Goal: Task Accomplishment & Management: Manage account settings

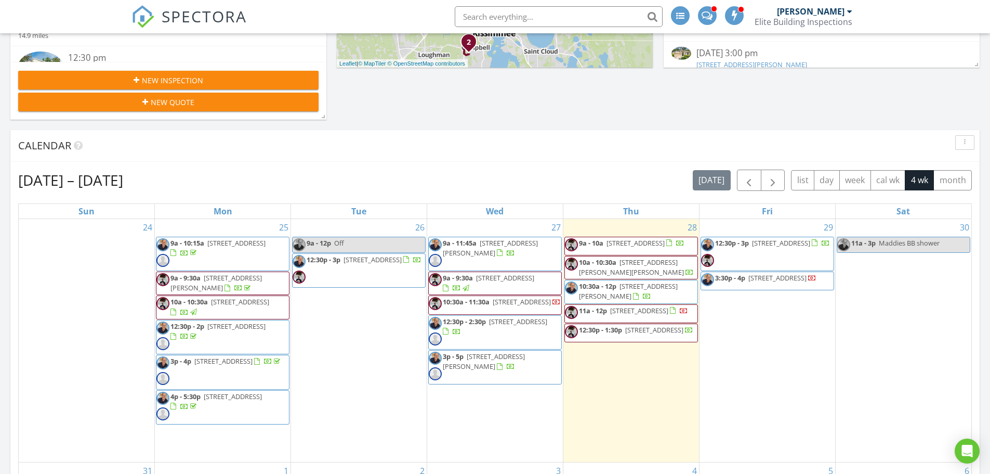
scroll to position [364, 0]
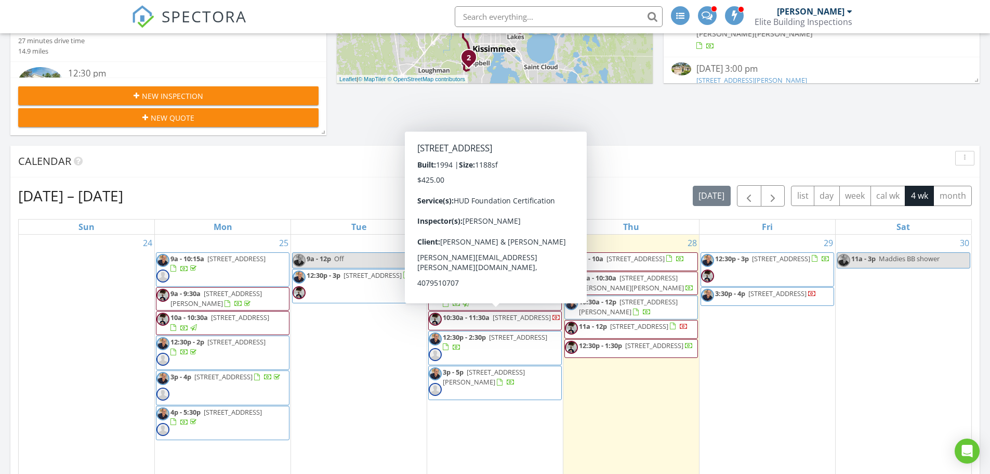
click at [488, 316] on span "10:30a - 11:30a" at bounding box center [466, 316] width 47 height 9
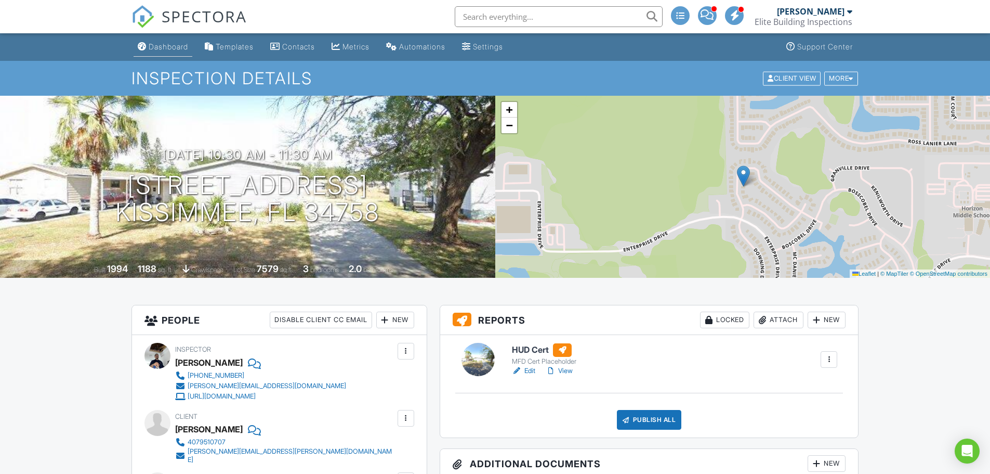
click at [169, 45] on div "Dashboard" at bounding box center [169, 46] width 40 height 9
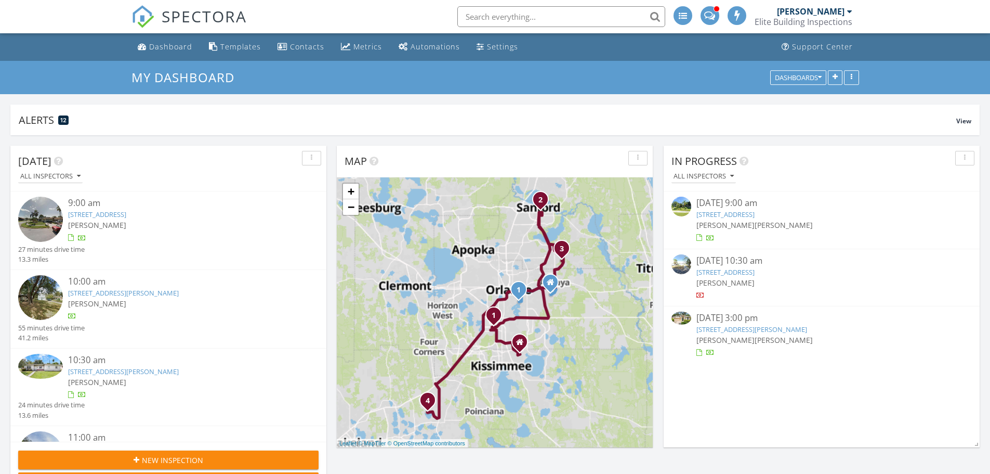
scroll to position [198, 316]
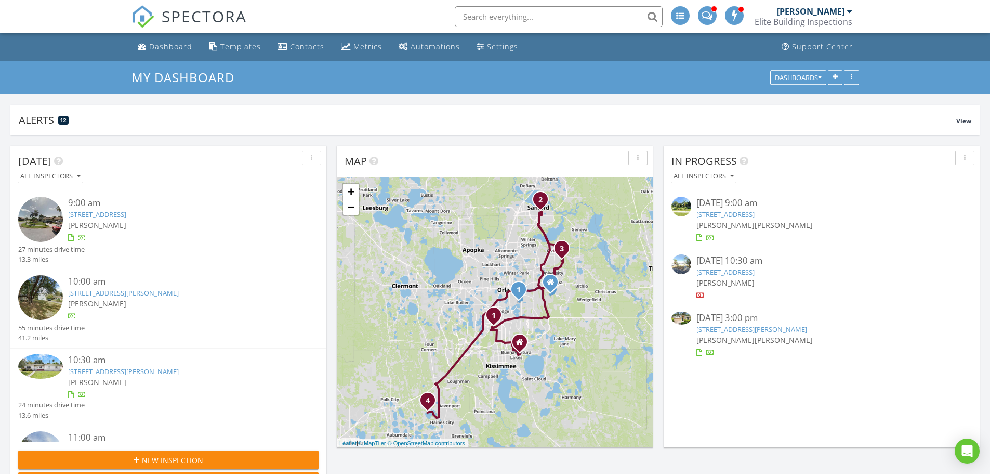
click at [791, 331] on link "2845 Dover Glen Cir, Orlando, FL 32828" at bounding box center [752, 328] width 111 height 9
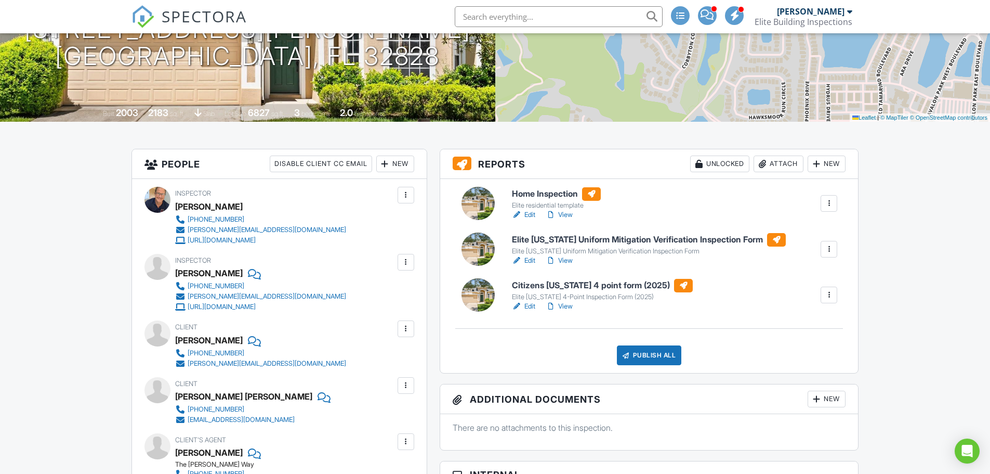
scroll to position [52, 0]
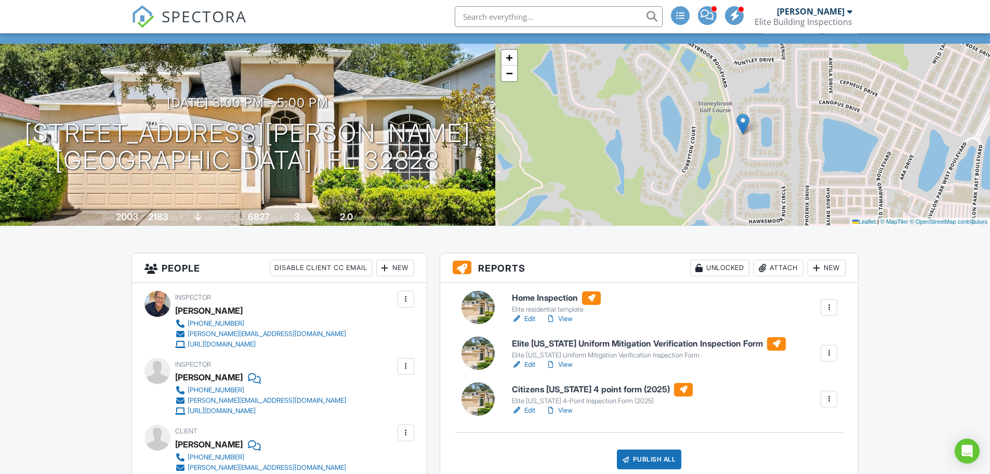
click at [551, 296] on h6 "Home Inspection" at bounding box center [556, 298] width 89 height 14
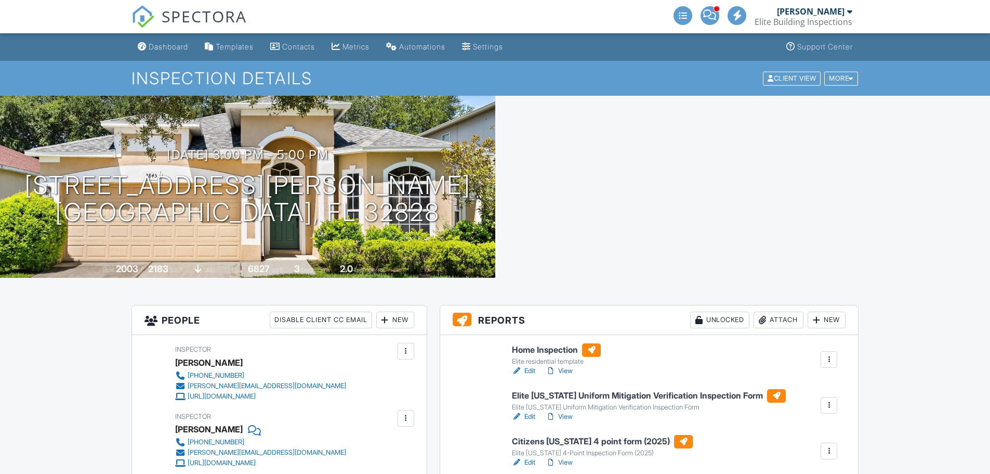
scroll to position [208, 0]
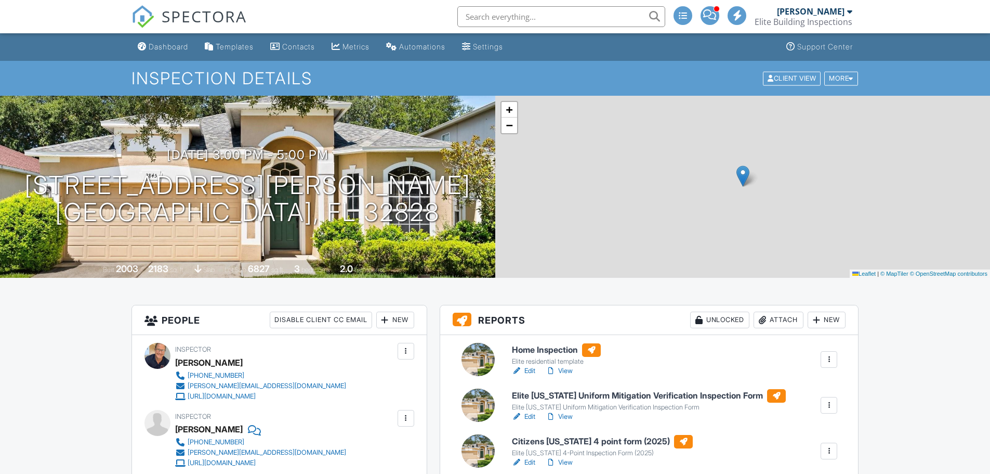
scroll to position [156, 0]
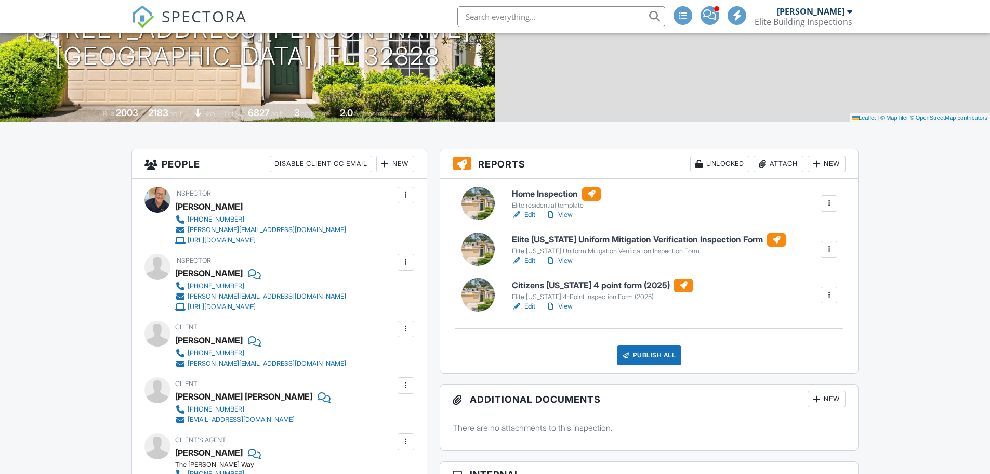
click at [547, 192] on h6 "Home Inspection" at bounding box center [556, 194] width 89 height 14
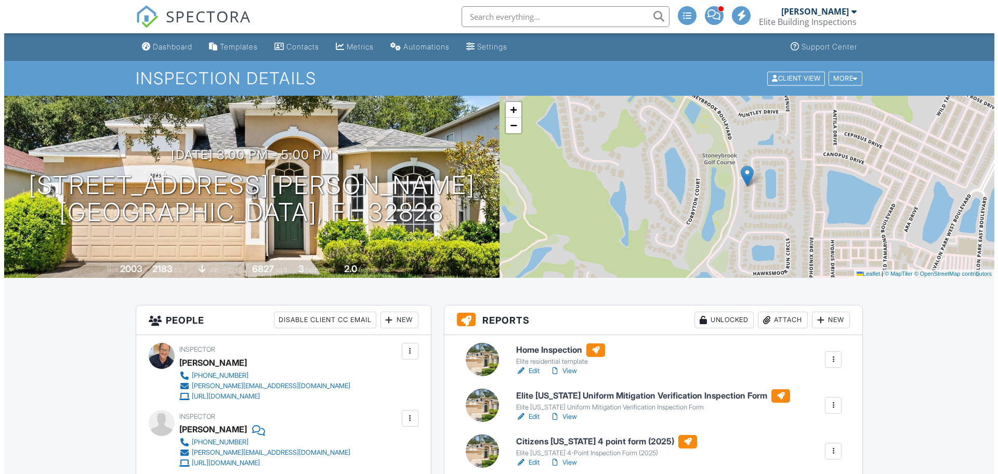
scroll to position [208, 0]
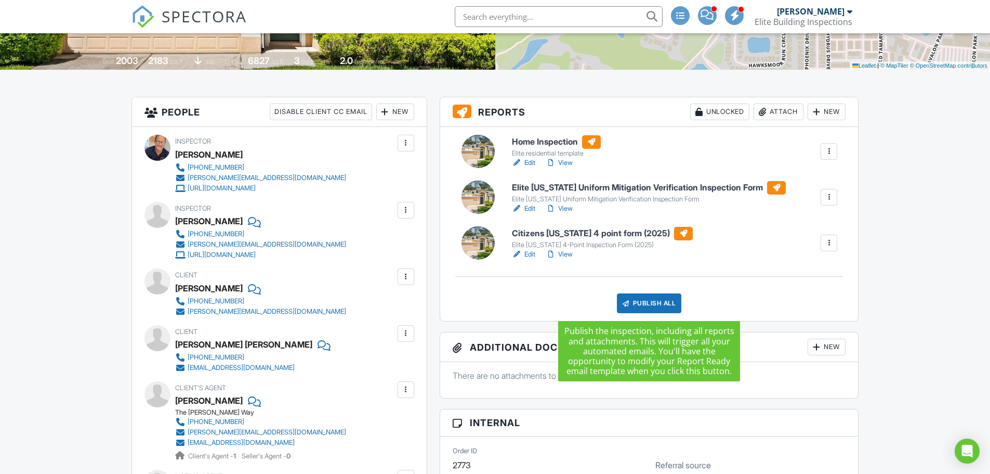
click at [649, 305] on div "Publish All" at bounding box center [649, 303] width 65 height 20
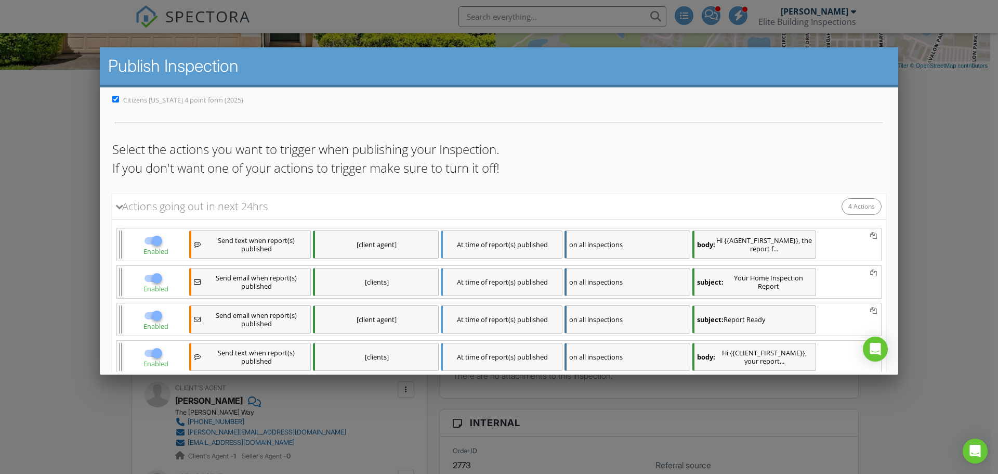
scroll to position [104, 0]
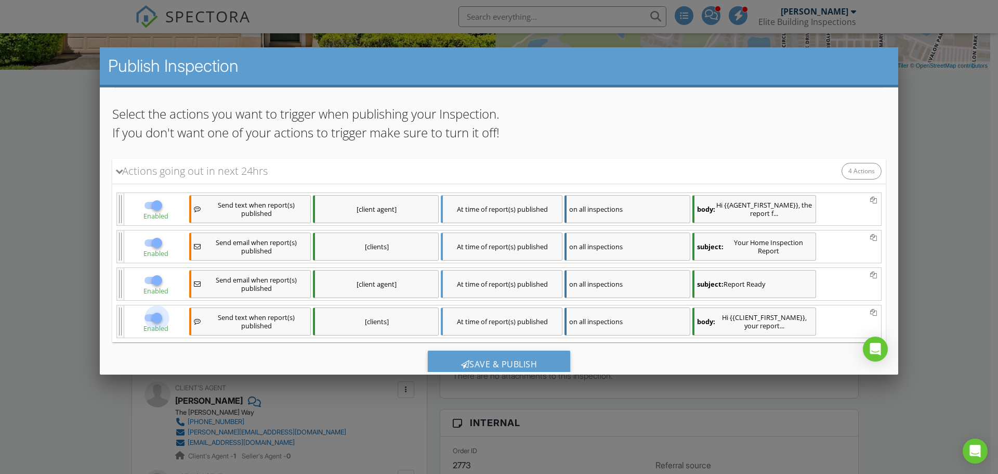
click at [156, 318] on div at bounding box center [157, 318] width 18 height 18
checkbox input "false"
click at [154, 206] on div at bounding box center [157, 205] width 18 height 18
checkbox input "false"
click at [397, 240] on div "[clients]" at bounding box center [376, 246] width 126 height 28
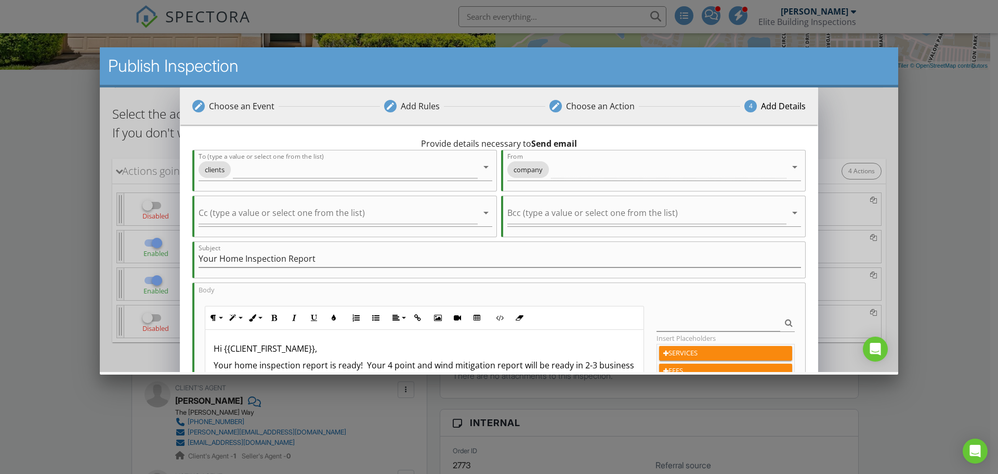
scroll to position [156, 0]
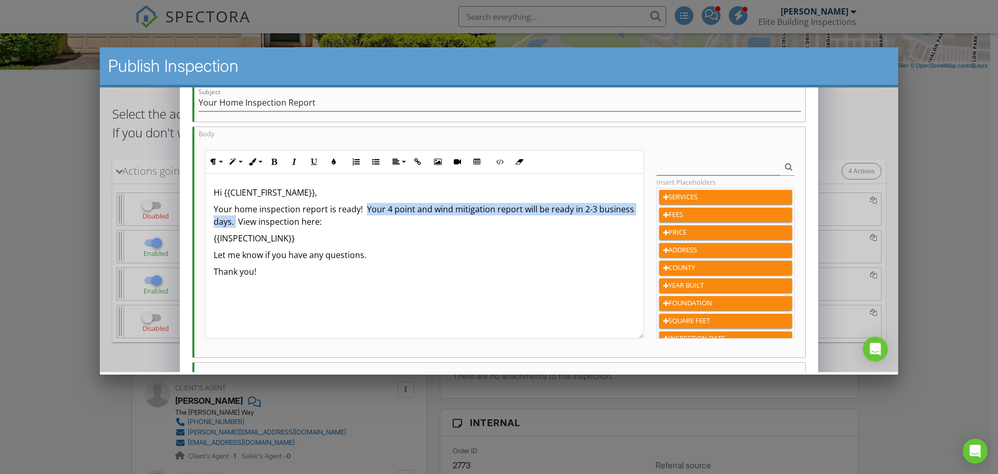
drag, startPoint x: 272, startPoint y: 224, endPoint x: 364, endPoint y: 211, distance: 93.4
click at [364, 211] on p "Your home inspection report is ready! Your 4 point and wind mitigation report w…" at bounding box center [425, 215] width 422 height 25
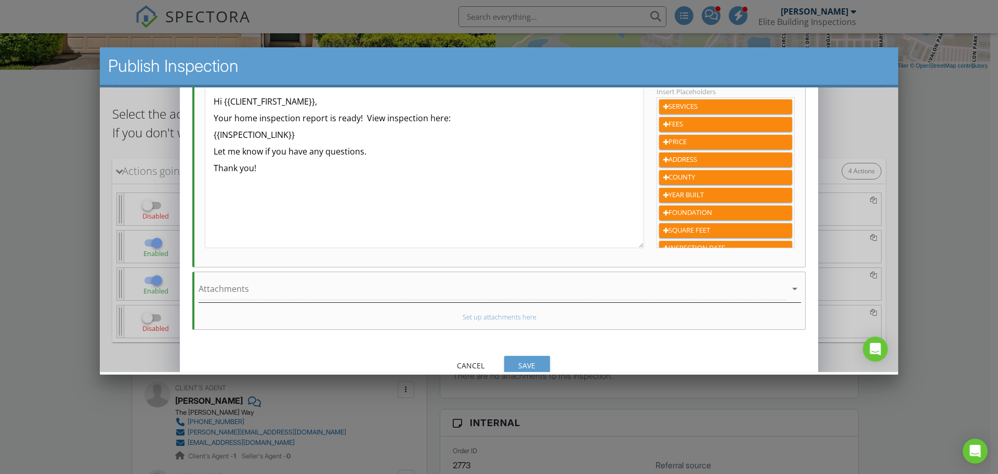
scroll to position [263, 0]
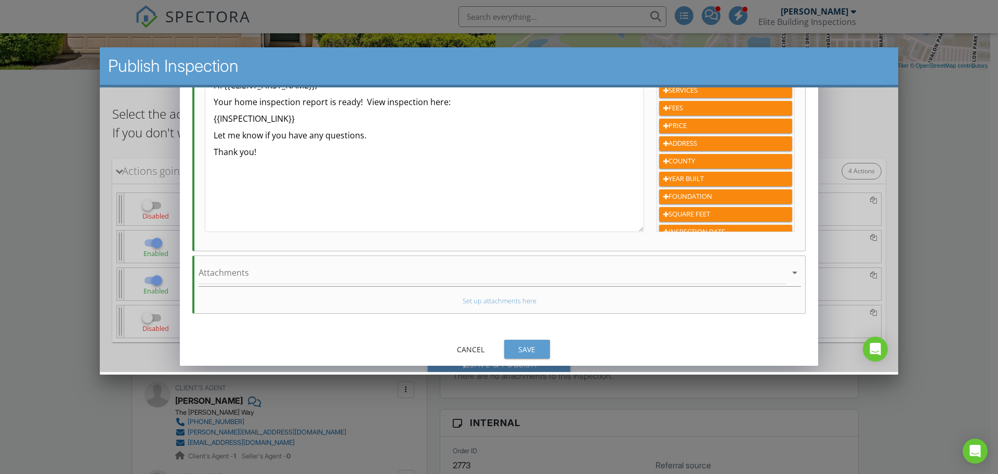
click at [533, 346] on div "Save" at bounding box center [527, 349] width 29 height 11
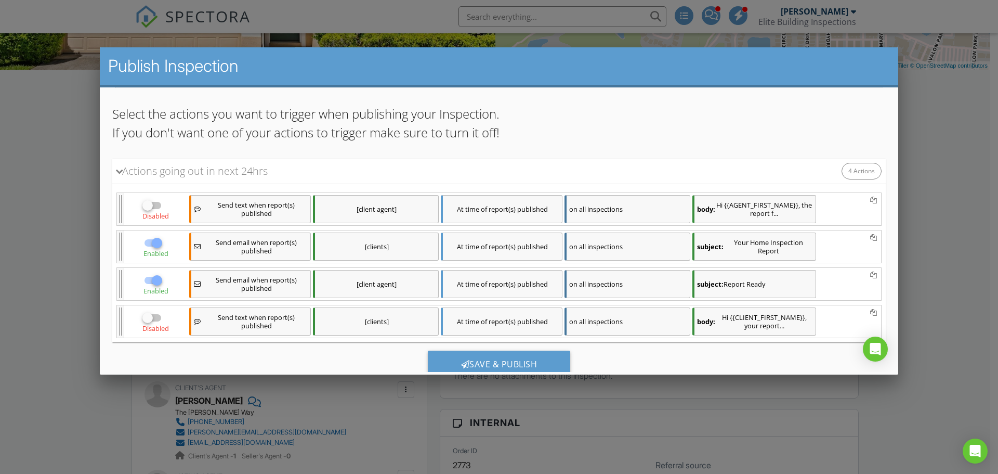
click at [412, 282] on div "[client agent]" at bounding box center [376, 284] width 126 height 28
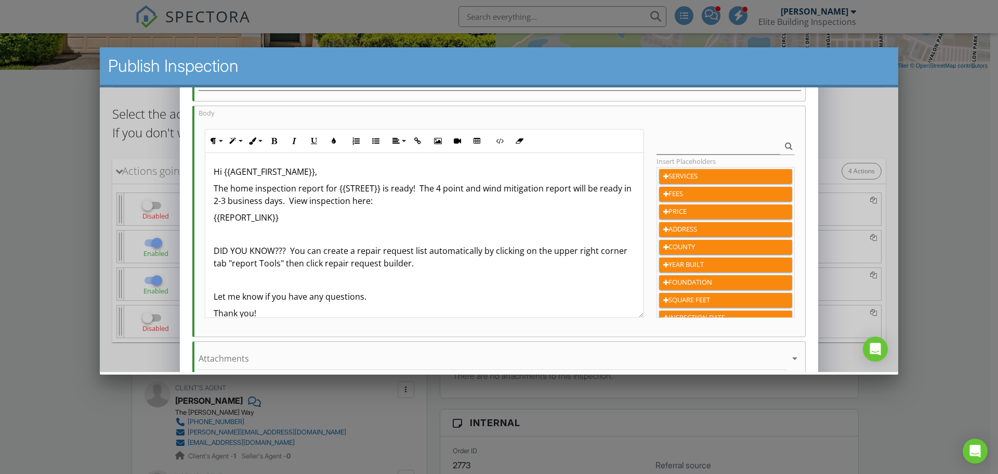
scroll to position [156, 0]
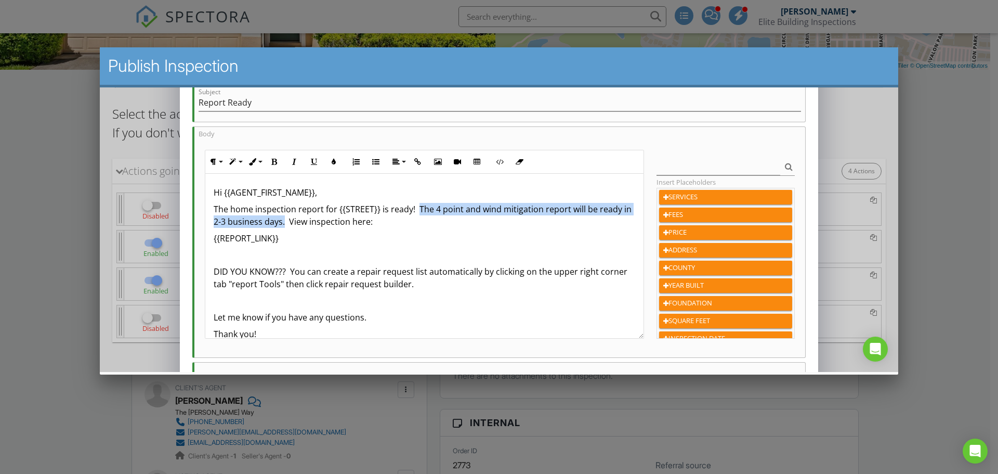
drag, startPoint x: 284, startPoint y: 221, endPoint x: 418, endPoint y: 205, distance: 134.6
click at [418, 205] on p "The home inspection report for {{STREET}} is ready! The 4 point and wind mitiga…" at bounding box center [425, 215] width 422 height 25
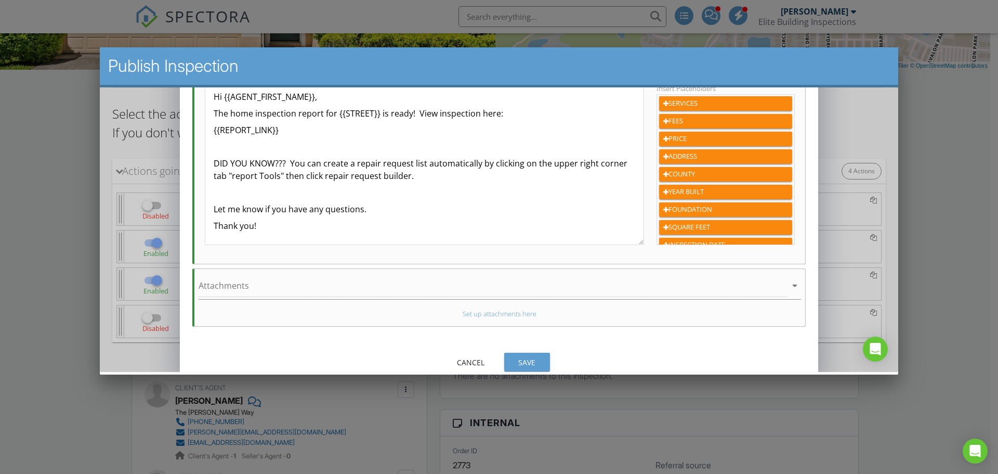
scroll to position [263, 0]
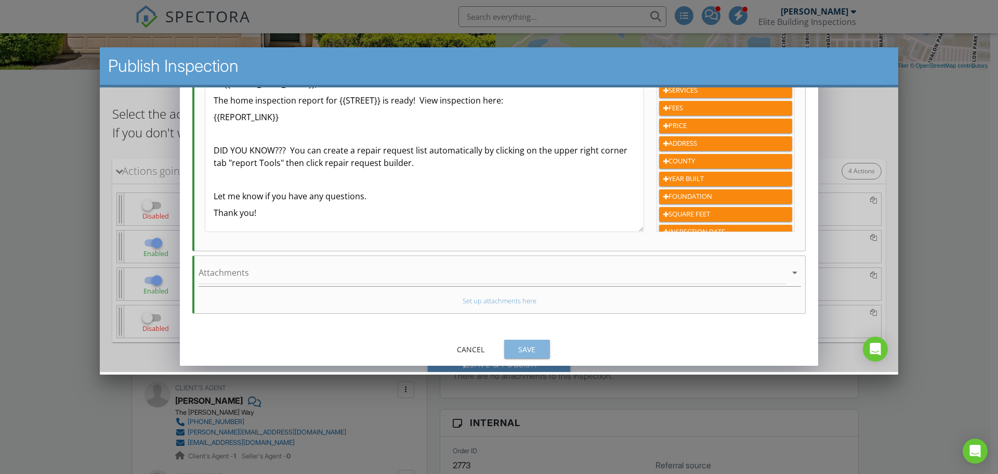
click at [533, 347] on div "Save" at bounding box center [527, 349] width 29 height 11
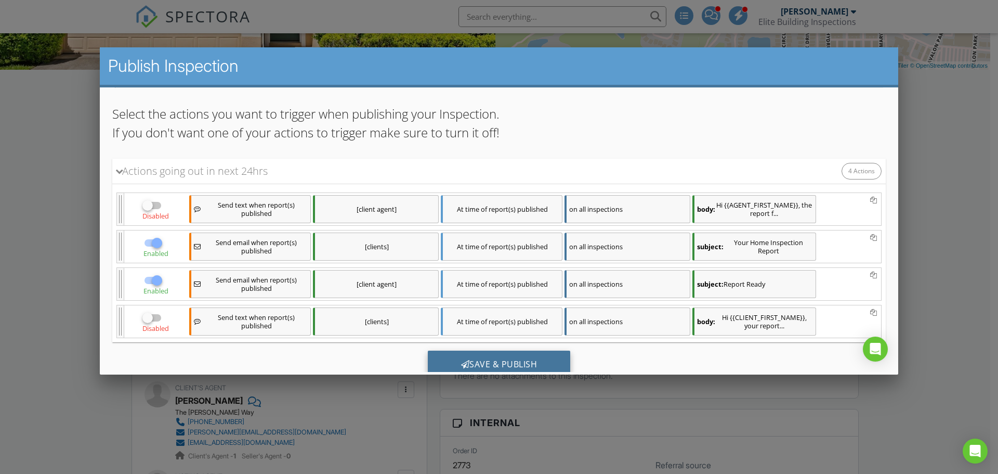
click at [493, 357] on div "Save & Publish" at bounding box center [499, 364] width 143 height 28
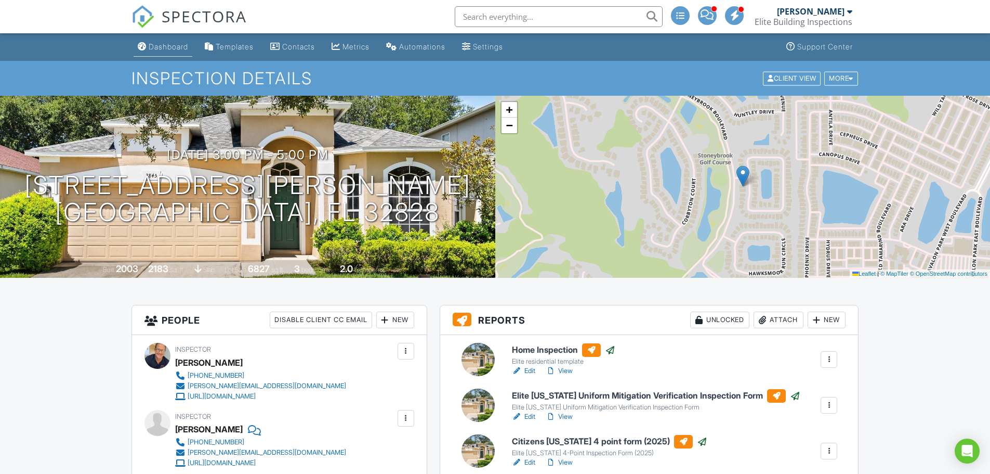
click at [163, 45] on div "Dashboard" at bounding box center [169, 46] width 40 height 9
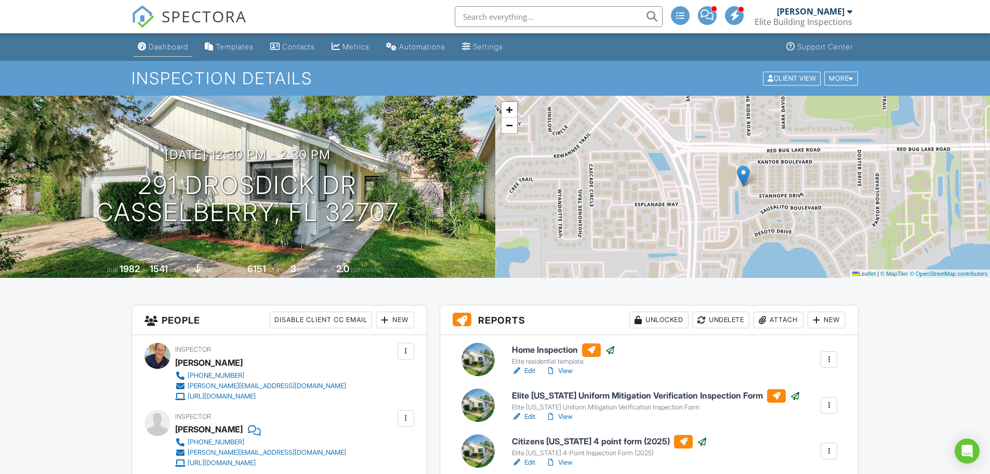
click at [160, 47] on div "Dashboard" at bounding box center [169, 46] width 40 height 9
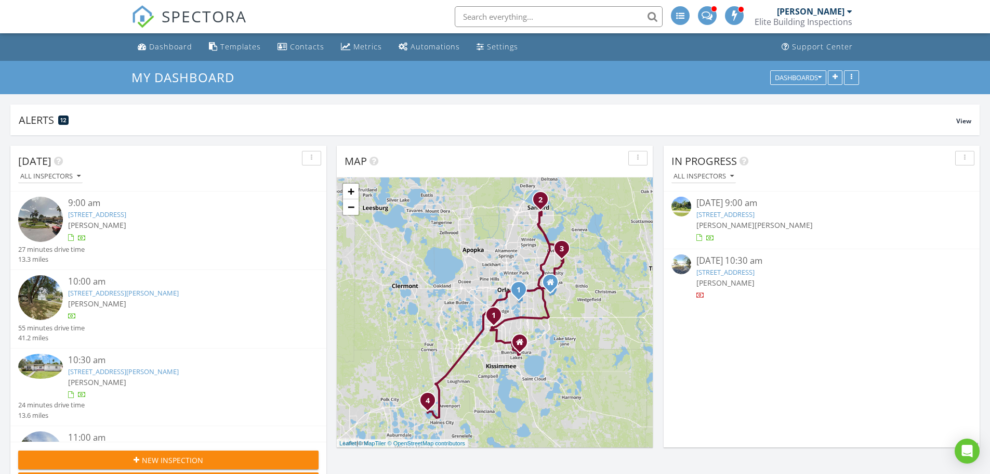
scroll to position [198, 316]
click at [755, 269] on link "[STREET_ADDRESS]" at bounding box center [726, 271] width 58 height 9
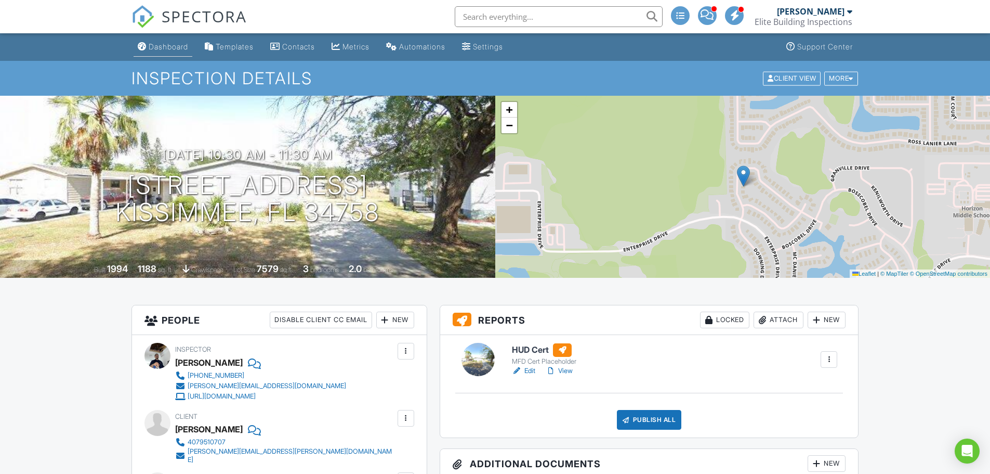
click at [179, 44] on div "Dashboard" at bounding box center [169, 46] width 40 height 9
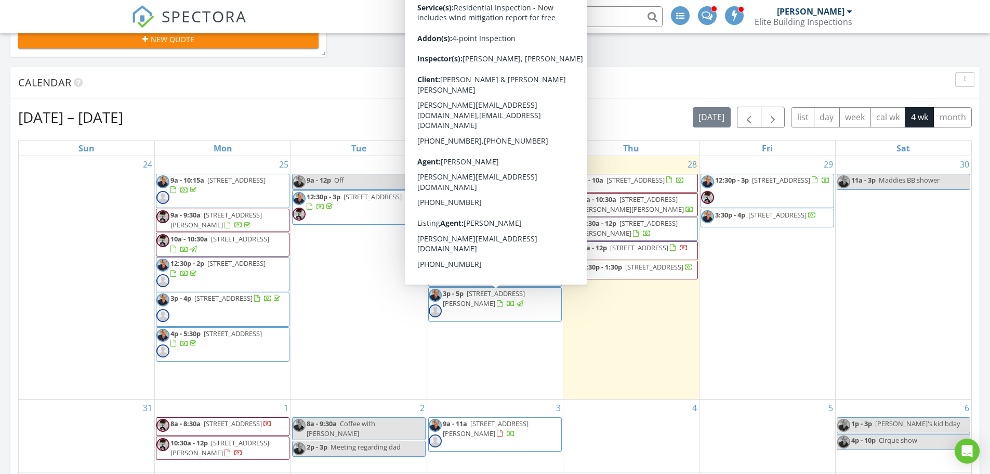
scroll to position [416, 0]
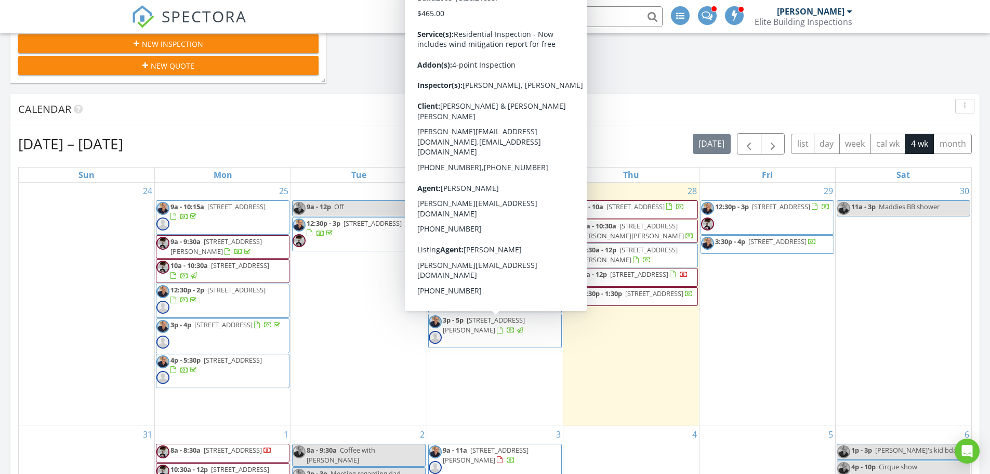
click at [497, 334] on div at bounding box center [511, 330] width 28 height 10
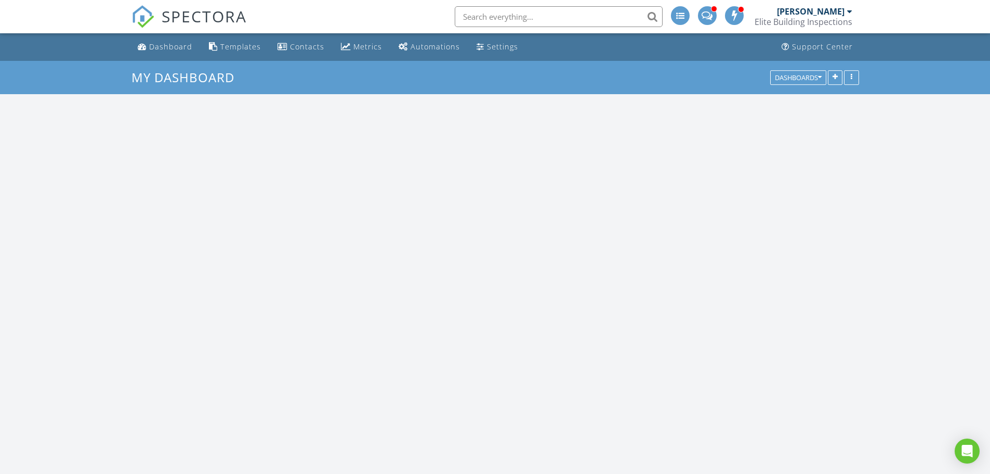
scroll to position [198, 316]
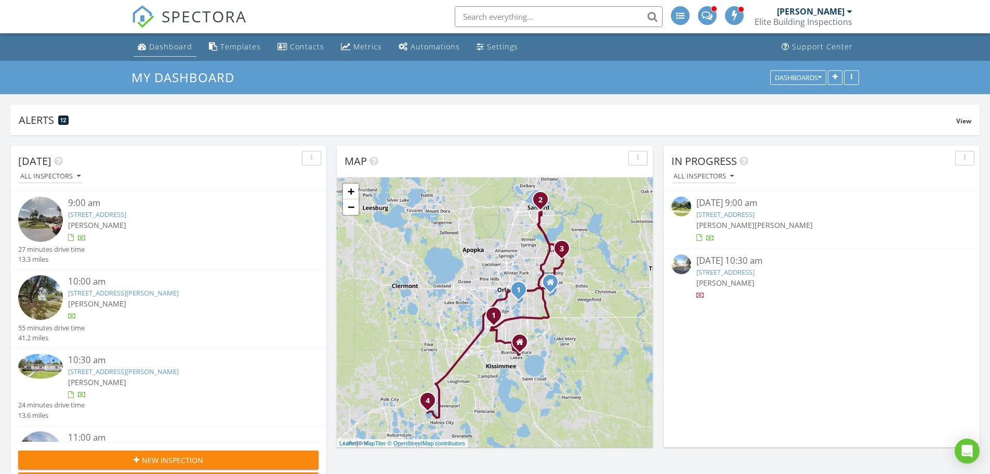
click at [175, 49] on div "Dashboard" at bounding box center [170, 47] width 43 height 10
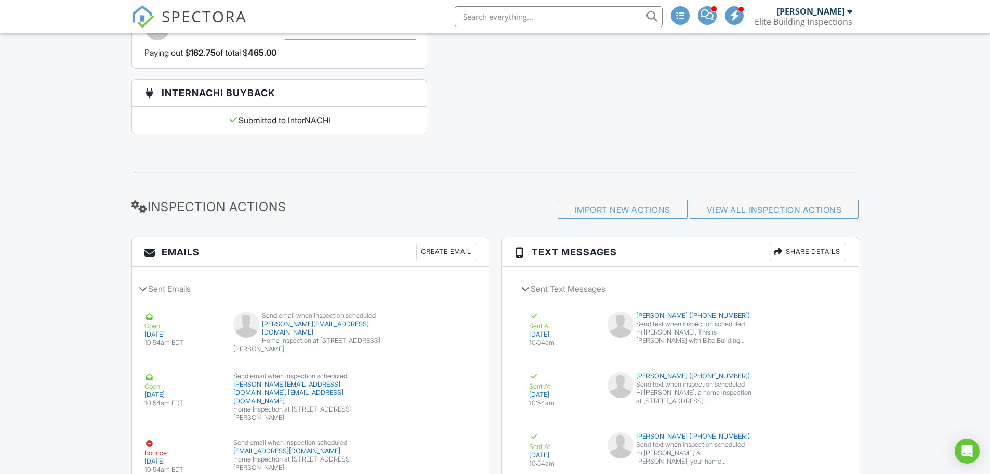
scroll to position [1352, 0]
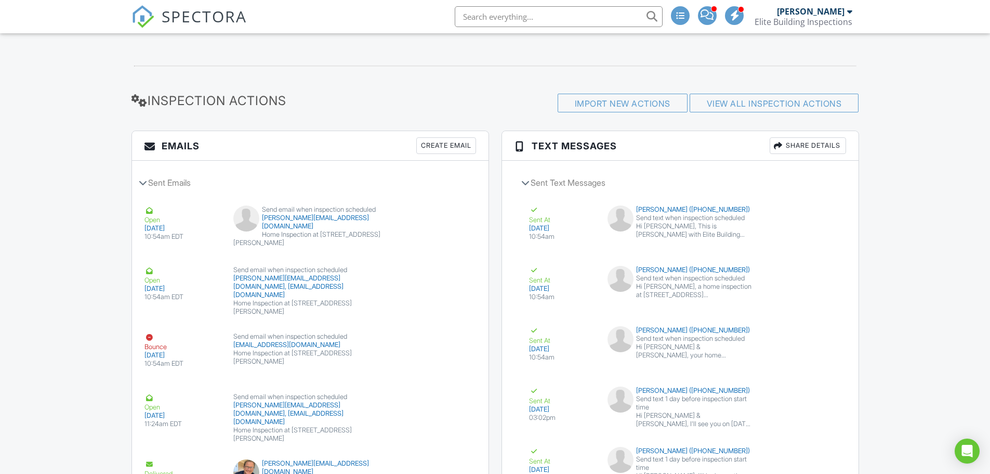
click at [443, 146] on div "Create Email" at bounding box center [446, 145] width 60 height 17
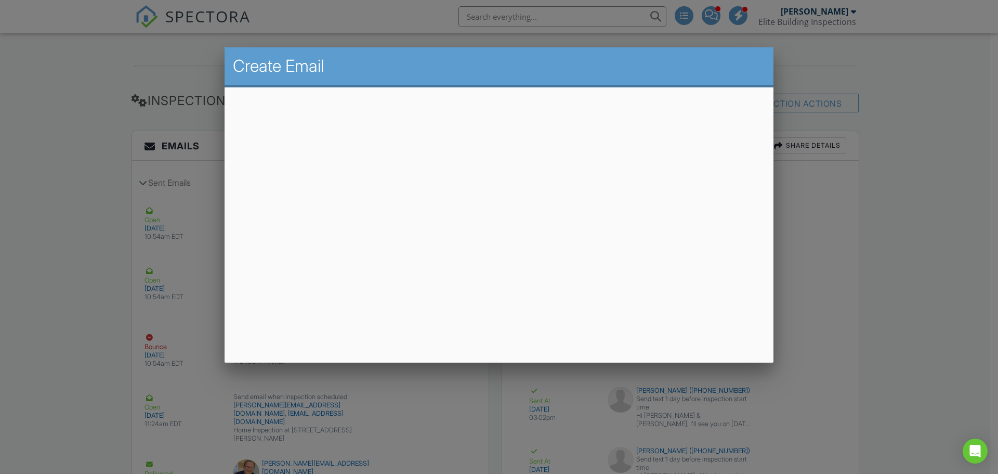
click at [546, 61] on h2 "Create Email" at bounding box center [499, 66] width 532 height 21
click at [81, 212] on div at bounding box center [499, 244] width 998 height 592
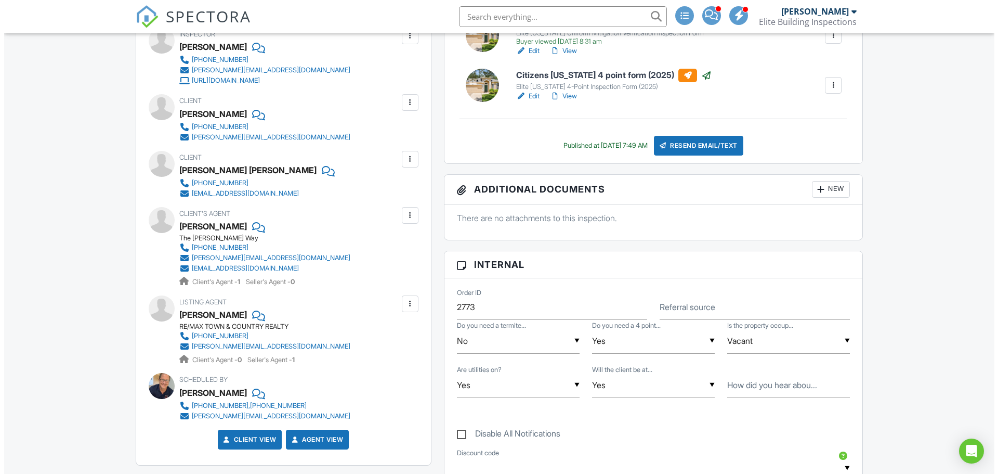
scroll to position [364, 0]
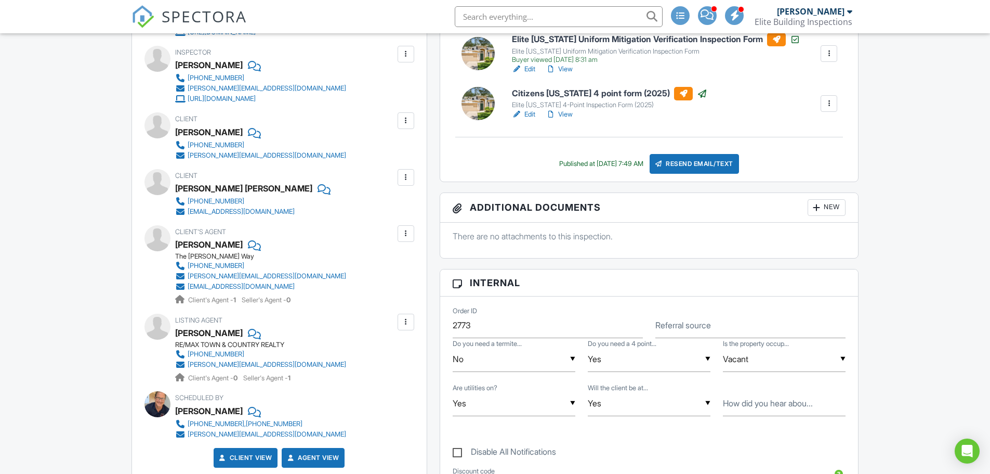
click at [403, 123] on div at bounding box center [406, 120] width 10 height 10
click at [397, 149] on li "Edit" at bounding box center [389, 152] width 38 height 26
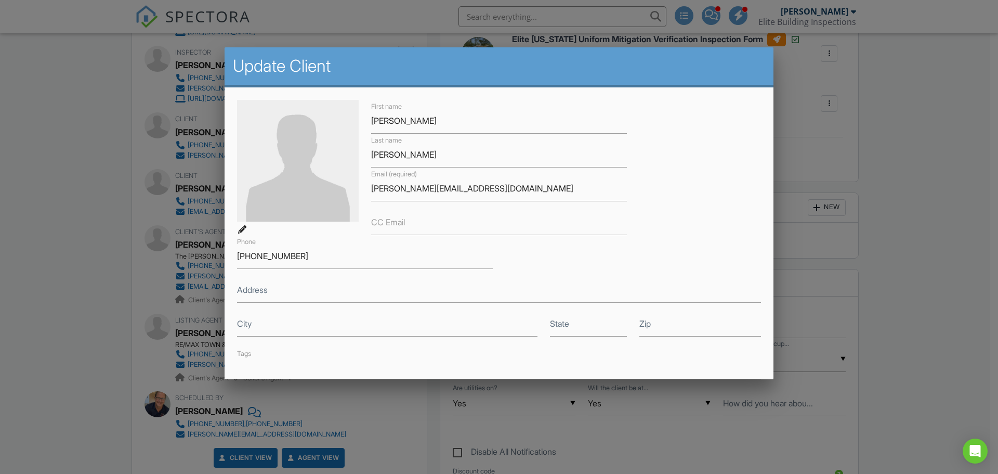
click at [399, 226] on label "CC Email" at bounding box center [388, 221] width 34 height 11
click at [399, 226] on input "CC Email" at bounding box center [499, 221] width 256 height 25
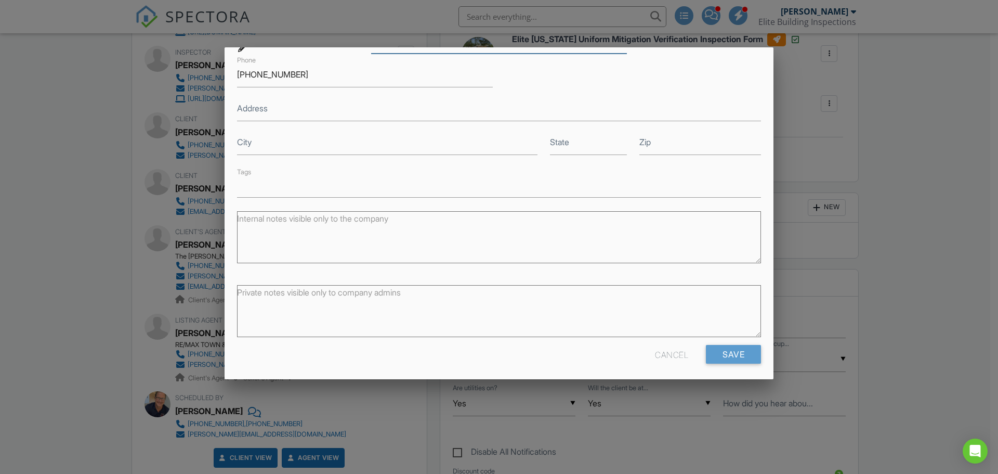
scroll to position [187, 0]
type input "dabriola@hotmail.com"
click at [726, 350] on input "Save" at bounding box center [733, 349] width 55 height 19
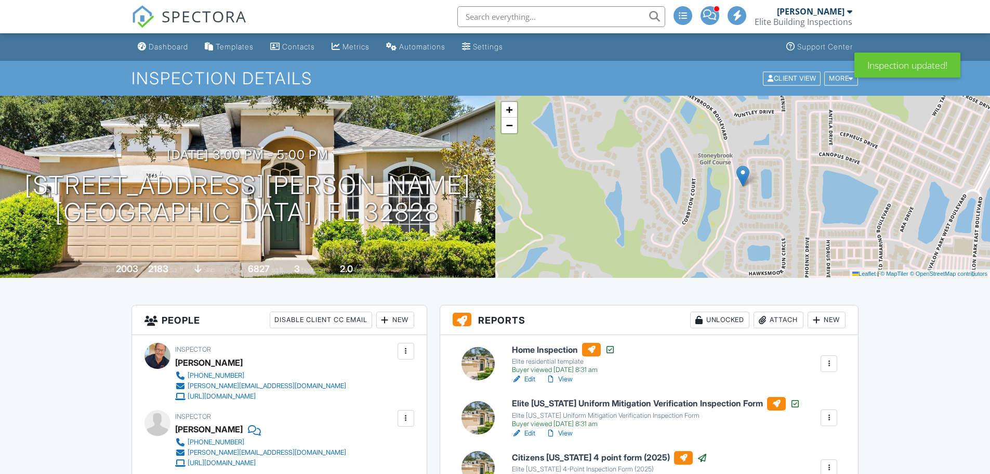
drag, startPoint x: 0, startPoint y: 0, endPoint x: 704, endPoint y: 373, distance: 796.7
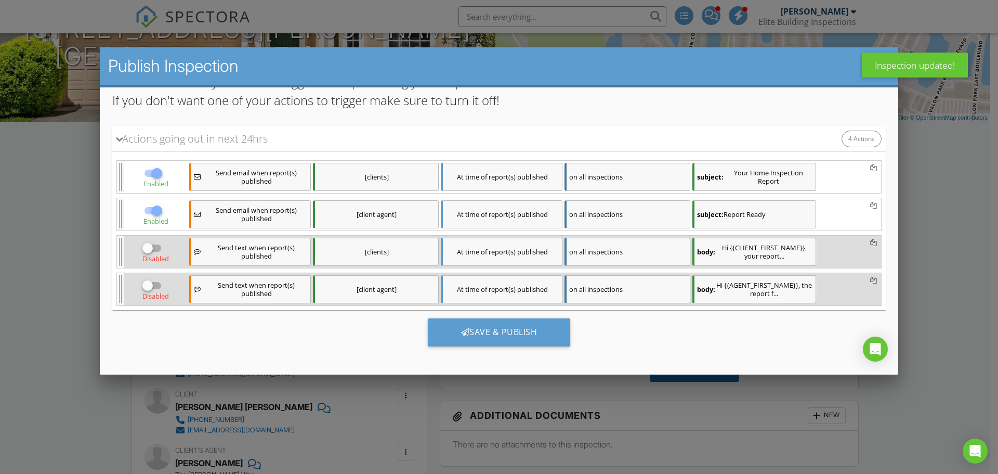
scroll to position [140, 0]
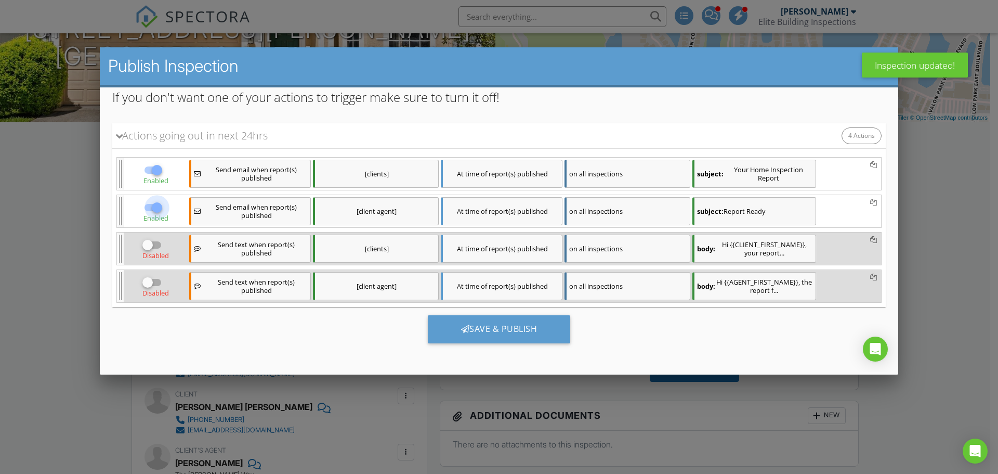
click at [148, 205] on div at bounding box center [157, 208] width 18 height 18
checkbox input "false"
click at [416, 175] on div "[clients]" at bounding box center [376, 174] width 126 height 28
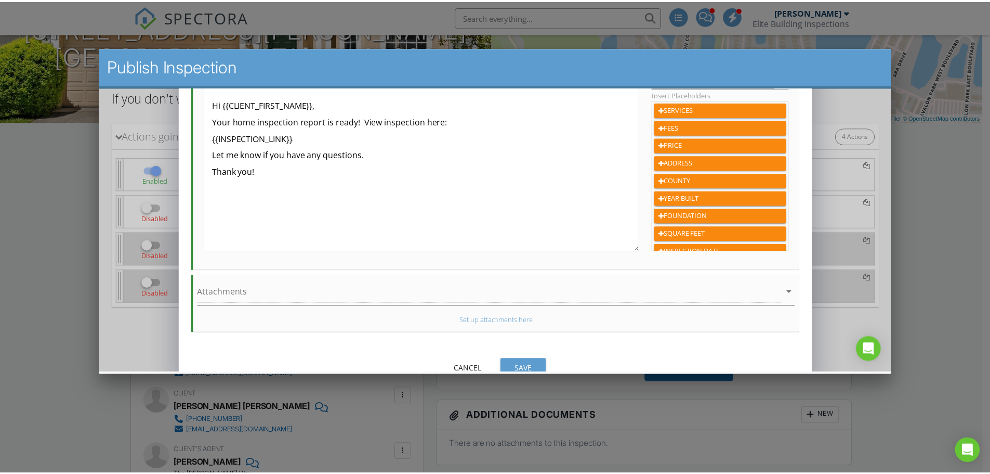
scroll to position [263, 0]
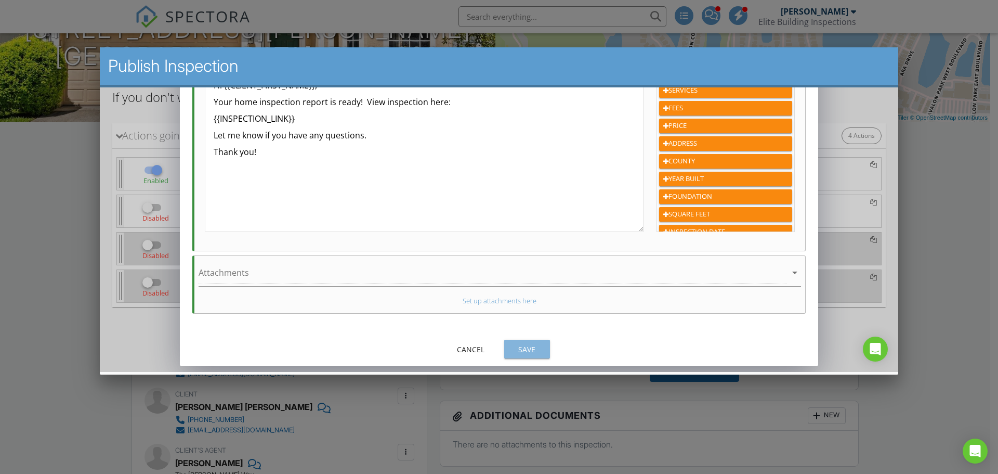
click at [528, 345] on div "Save" at bounding box center [527, 349] width 29 height 11
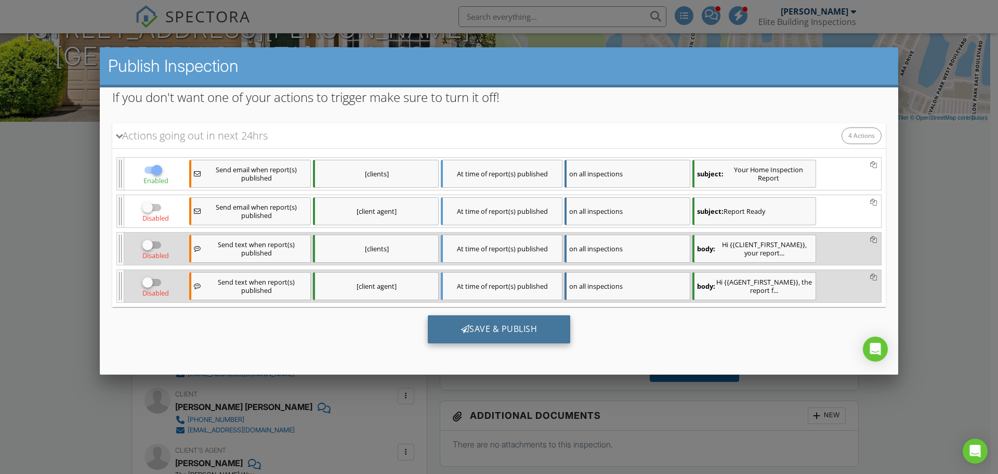
click at [485, 326] on div "Save & Publish" at bounding box center [499, 329] width 143 height 28
click at [504, 325] on div "Save & Publish" at bounding box center [499, 329] width 143 height 28
click at [16, 285] on div at bounding box center [499, 244] width 998 height 592
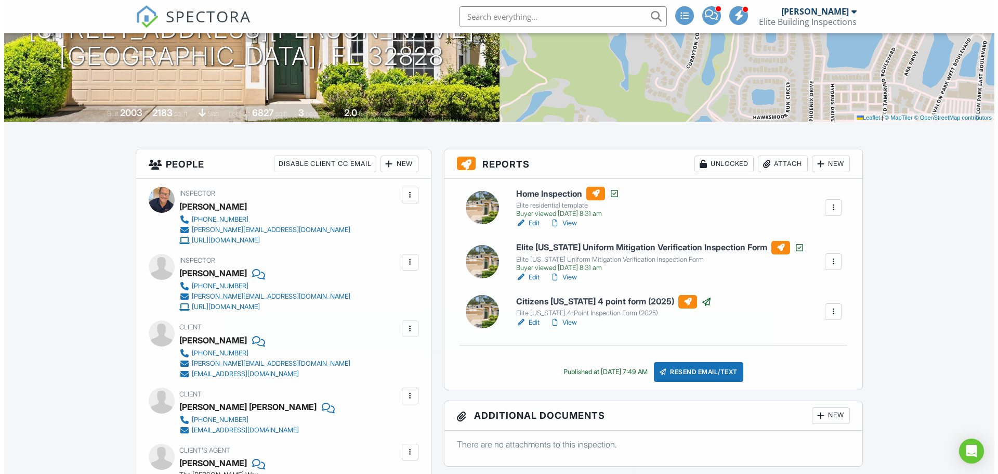
scroll to position [0, 0]
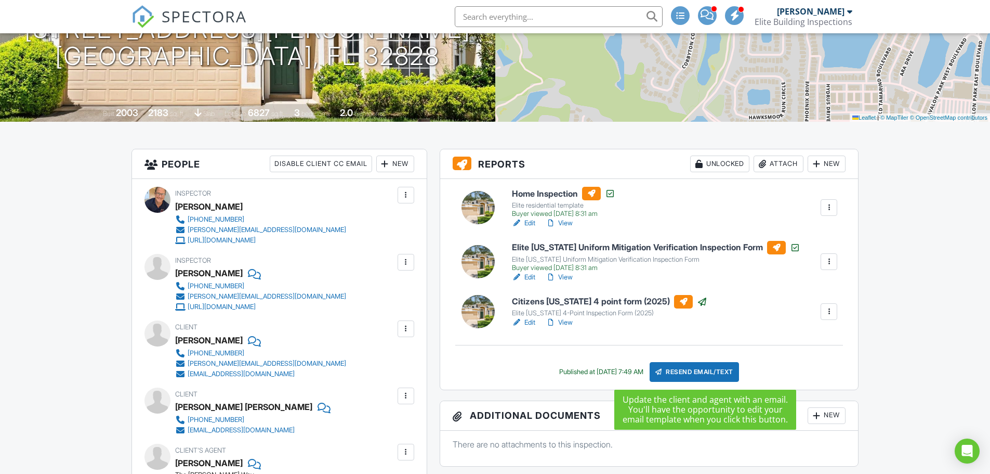
click at [695, 373] on div "Resend Email/Text" at bounding box center [694, 372] width 89 height 20
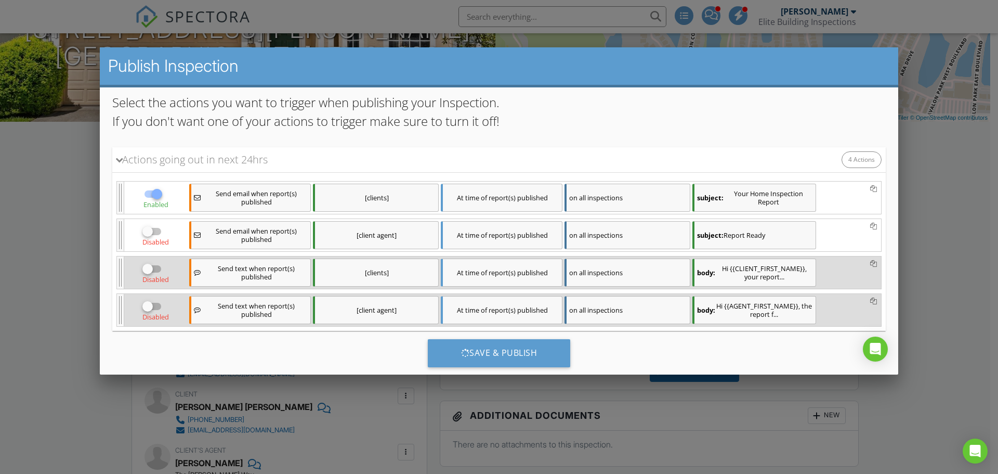
scroll to position [140, 0]
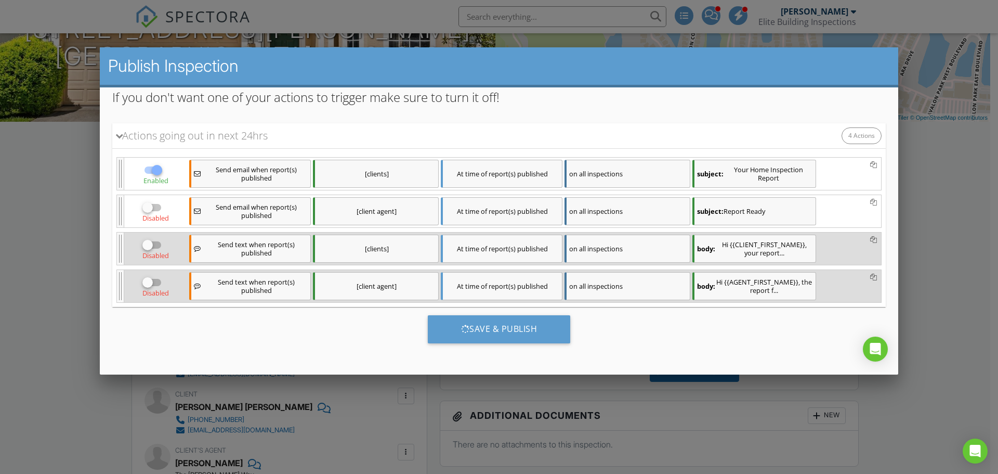
click at [405, 168] on div "[clients]" at bounding box center [376, 174] width 126 height 28
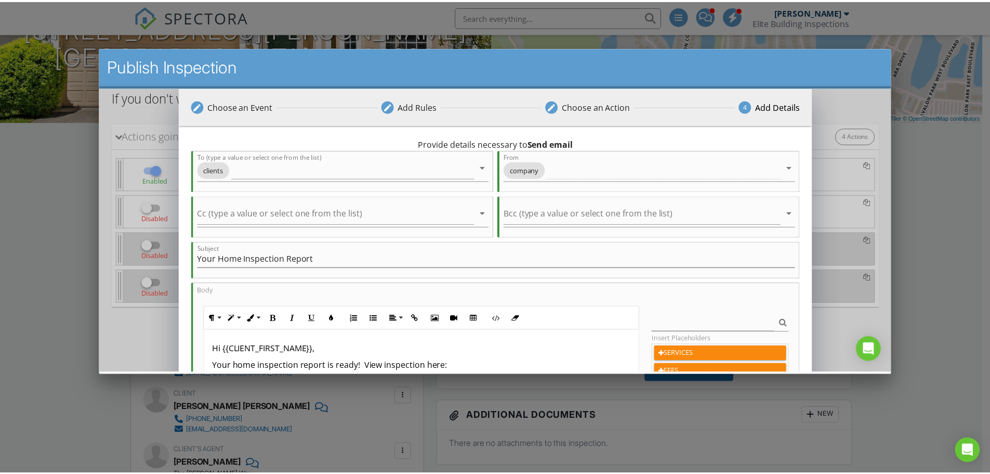
scroll to position [263, 0]
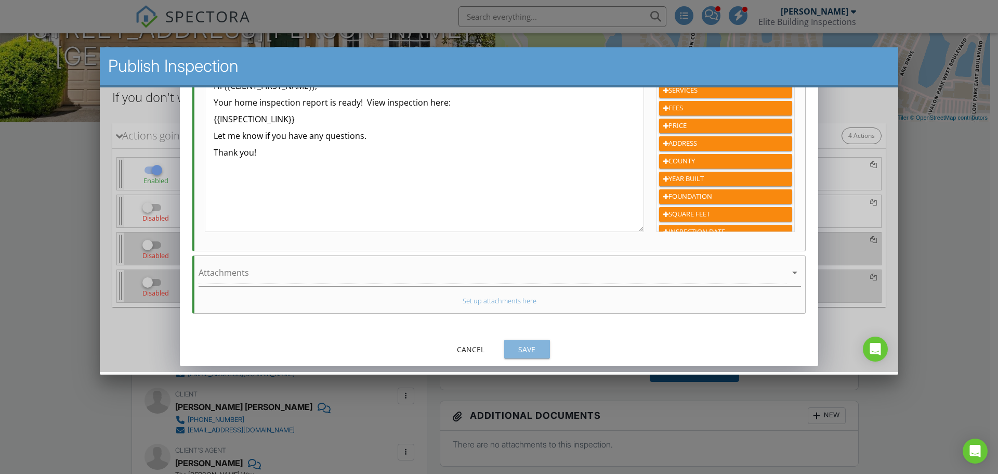
click at [523, 344] on div "Save" at bounding box center [527, 349] width 29 height 11
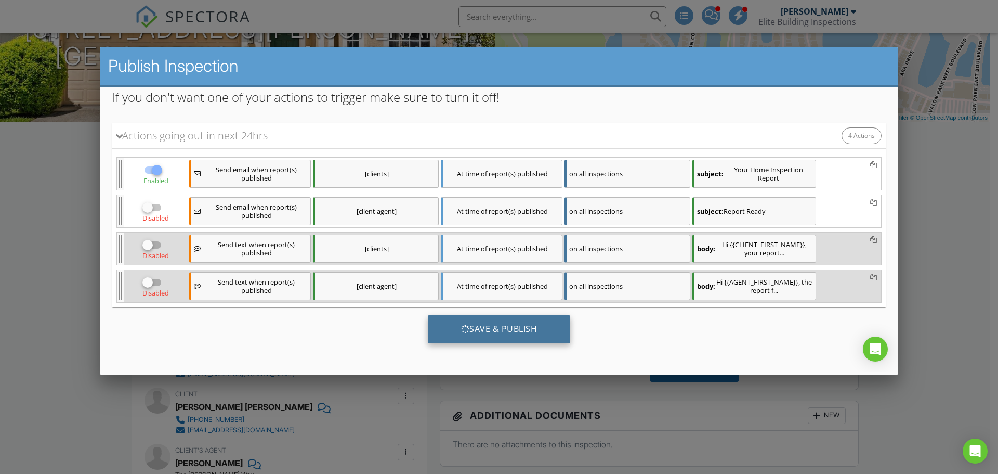
click at [491, 329] on div "Save & Publish" at bounding box center [499, 329] width 143 height 28
click at [25, 308] on div at bounding box center [499, 244] width 998 height 592
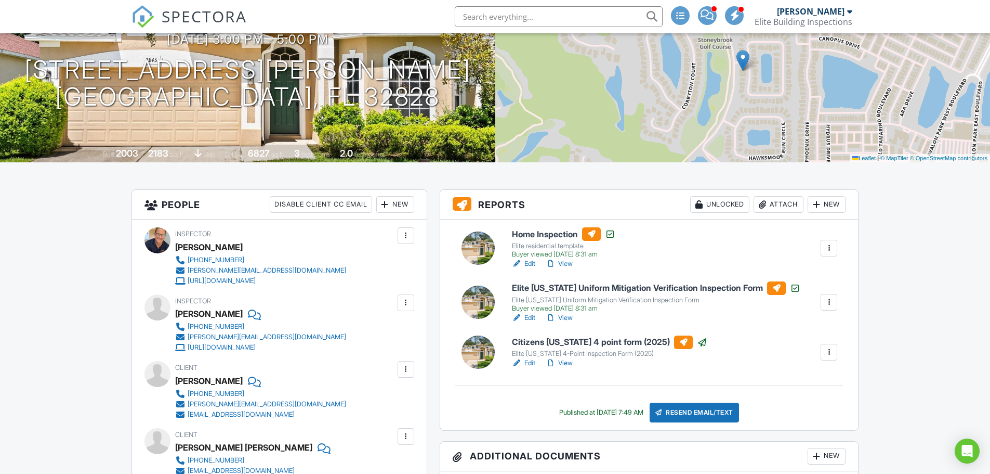
scroll to position [0, 0]
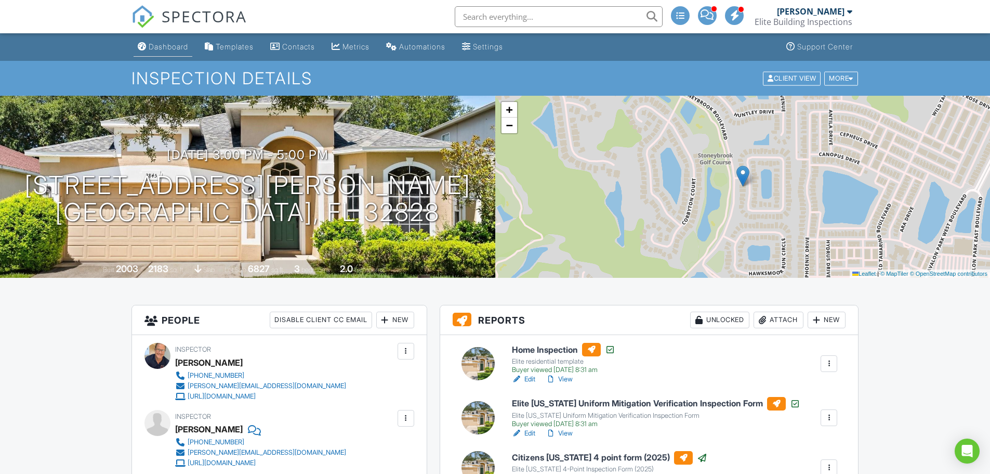
click at [172, 47] on div "Dashboard" at bounding box center [169, 46] width 40 height 9
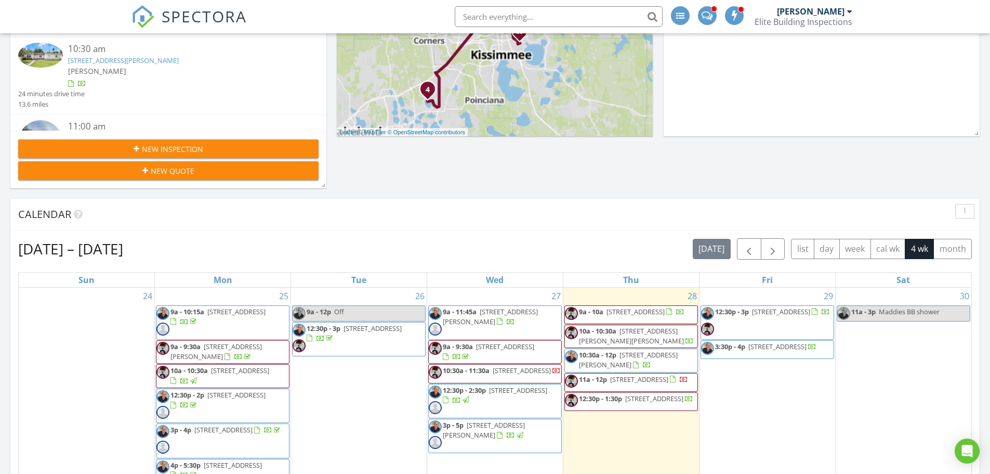
scroll to position [198, 316]
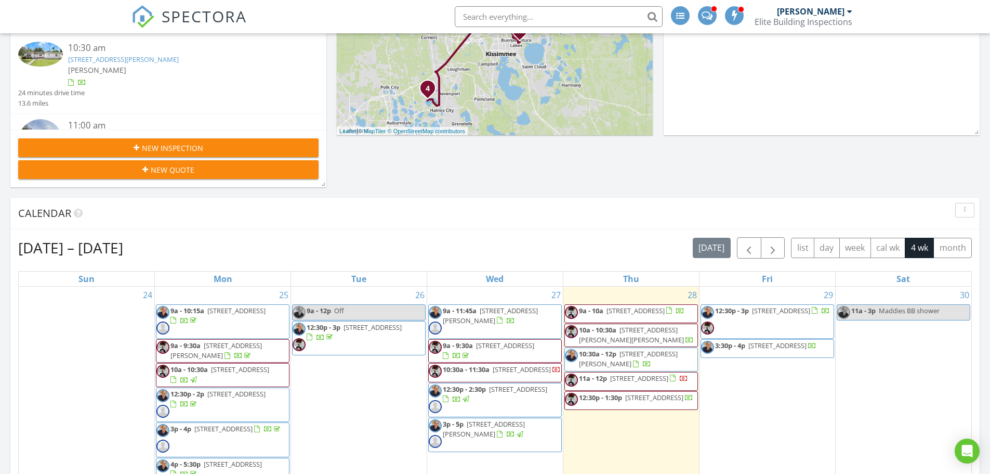
click at [495, 428] on span "2845 Dover Glen Cir, Orlando 32828" at bounding box center [484, 428] width 82 height 19
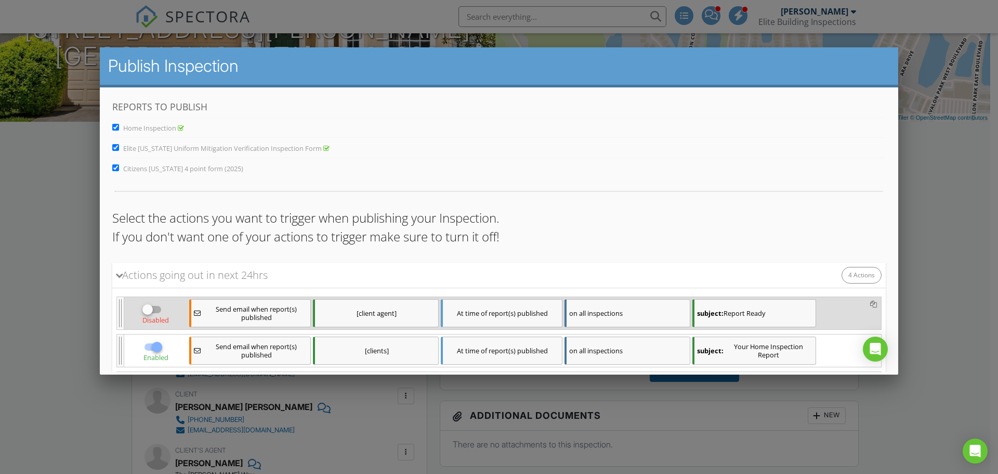
click at [43, 267] on div at bounding box center [499, 244] width 998 height 592
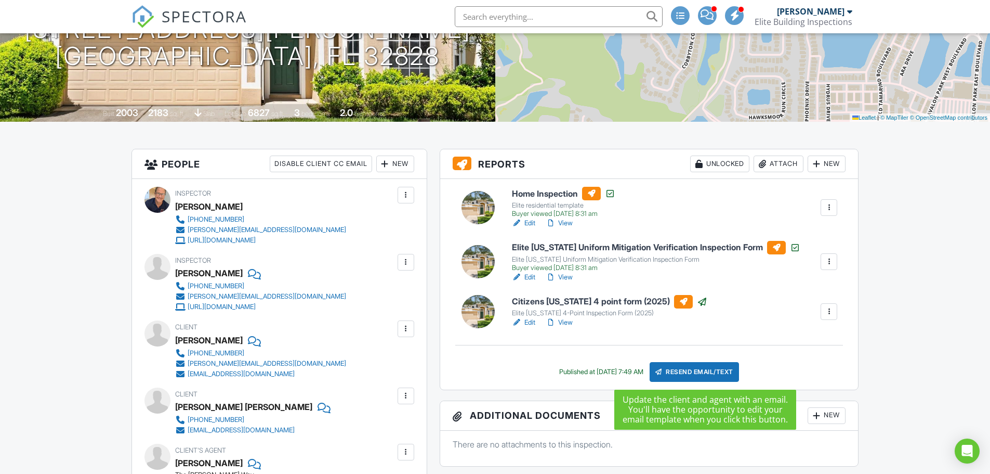
click at [713, 370] on div "Resend Email/Text" at bounding box center [694, 372] width 89 height 20
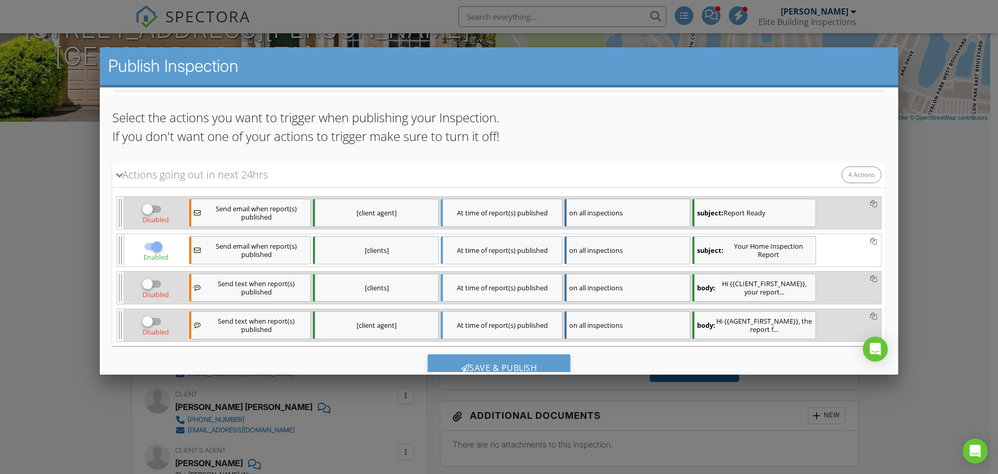
scroll to position [104, 0]
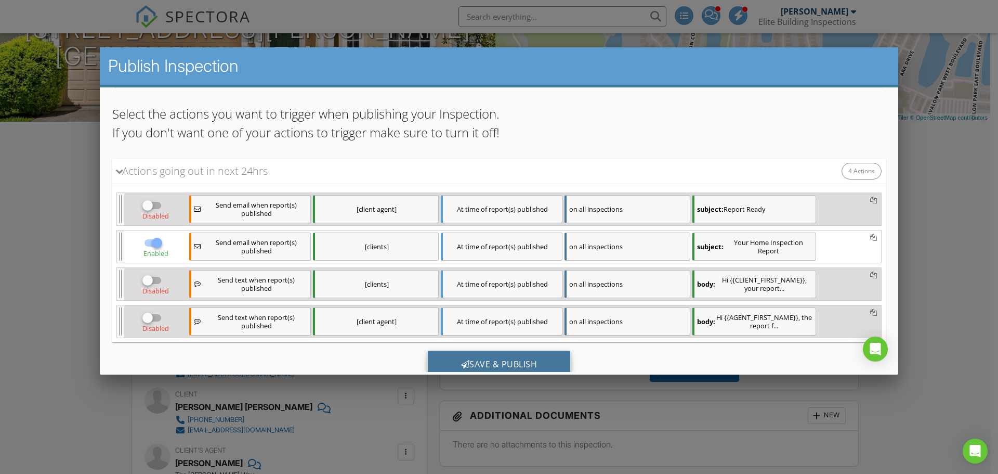
click at [505, 360] on div "Save & Publish" at bounding box center [499, 364] width 143 height 28
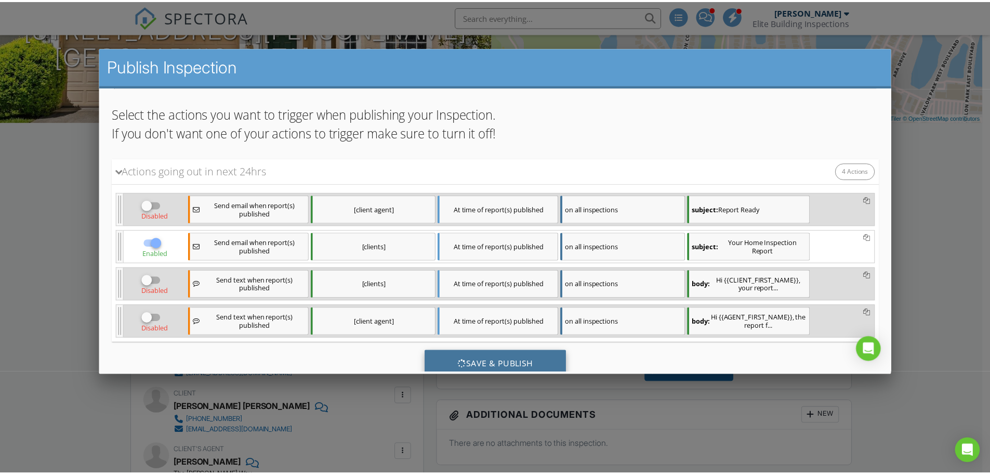
scroll to position [140, 0]
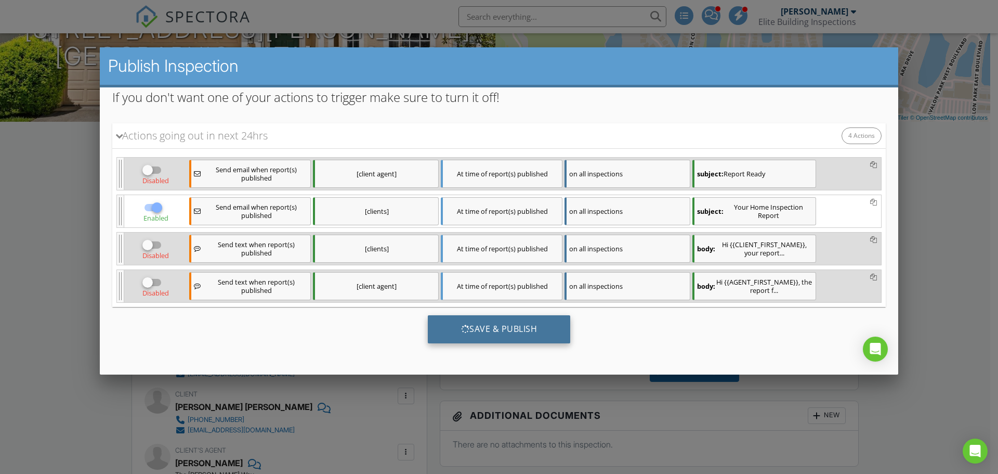
click at [491, 327] on div "Save & Publish" at bounding box center [499, 329] width 143 height 28
click at [64, 405] on div at bounding box center [499, 244] width 998 height 592
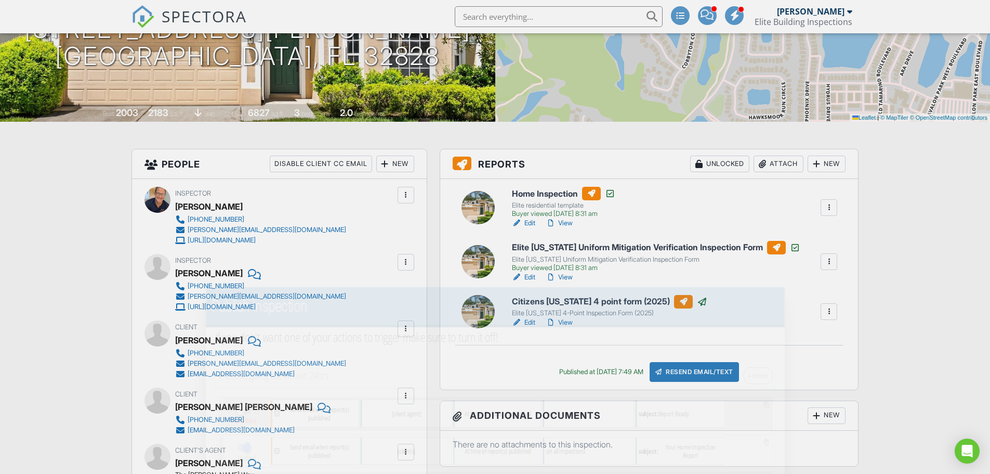
scroll to position [0, 0]
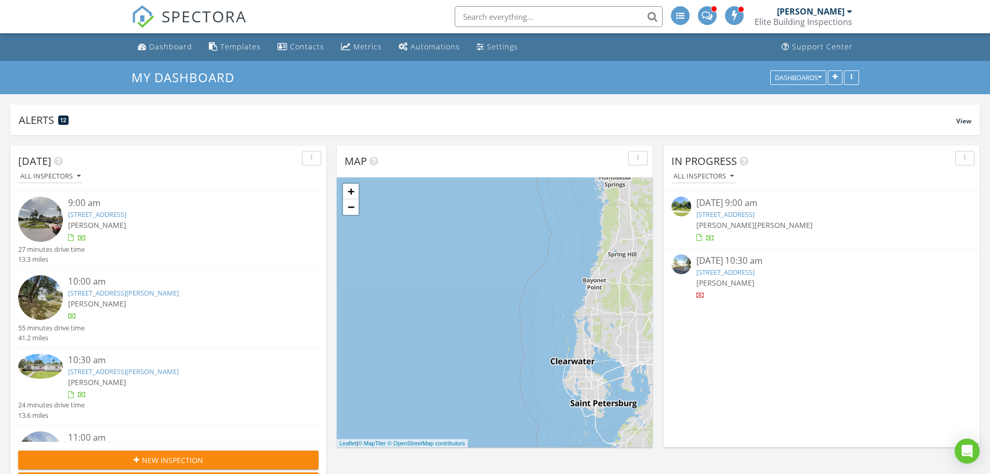
scroll to position [198, 316]
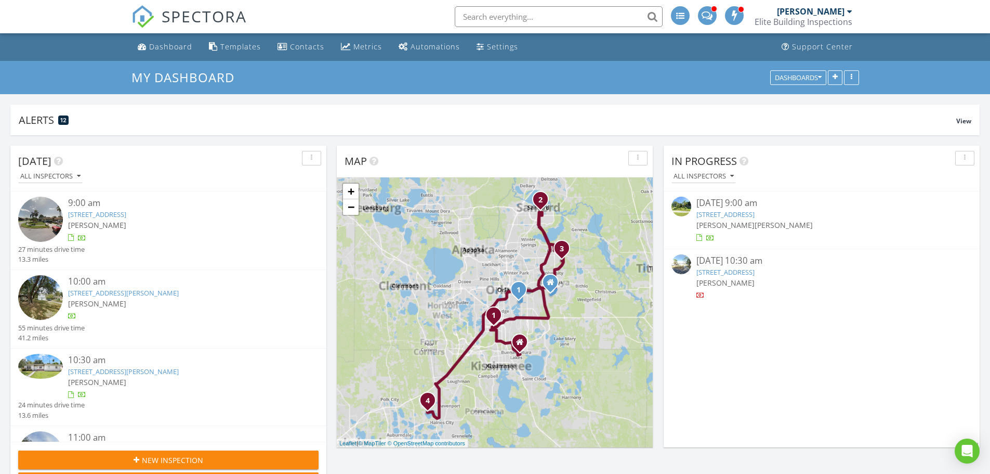
scroll to position [198, 316]
click at [755, 211] on link "[STREET_ADDRESS]" at bounding box center [726, 213] width 58 height 9
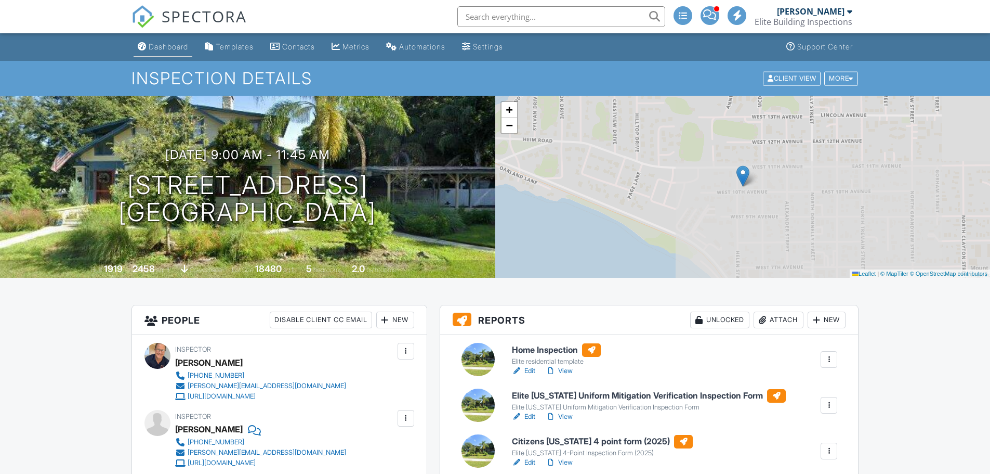
click at [177, 43] on div "Dashboard" at bounding box center [169, 46] width 40 height 9
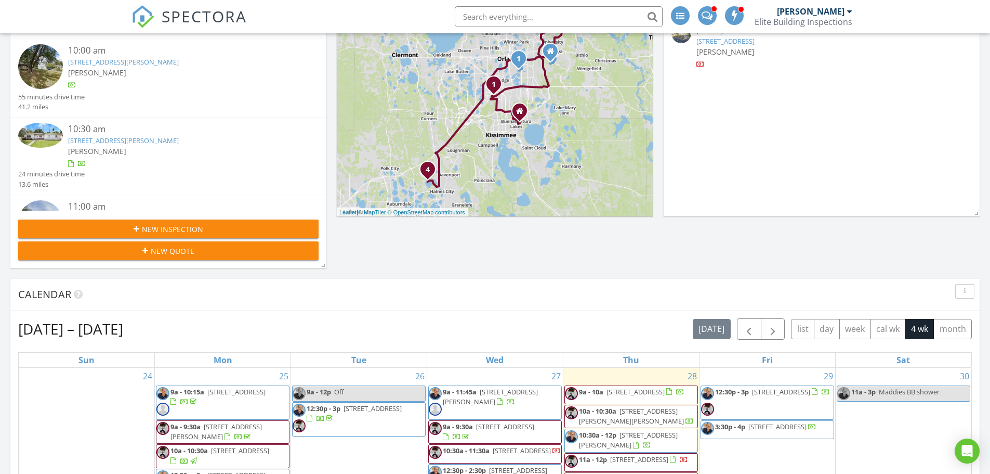
scroll to position [312, 0]
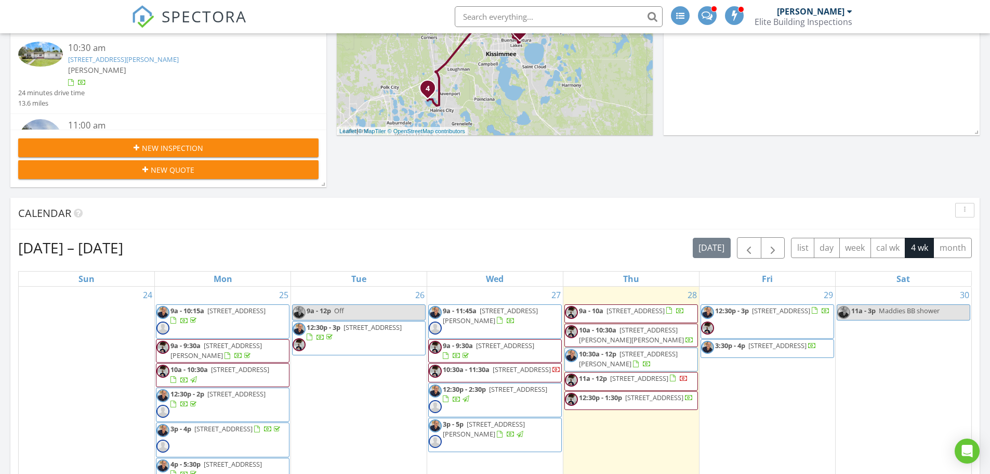
click at [509, 432] on span "2845 Dover Glen Cir, Orlando 32828" at bounding box center [484, 428] width 82 height 19
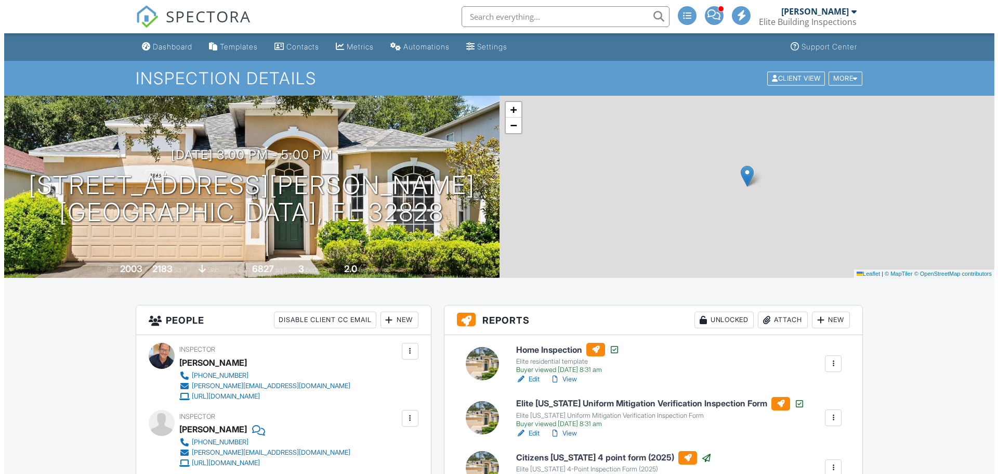
scroll to position [156, 0]
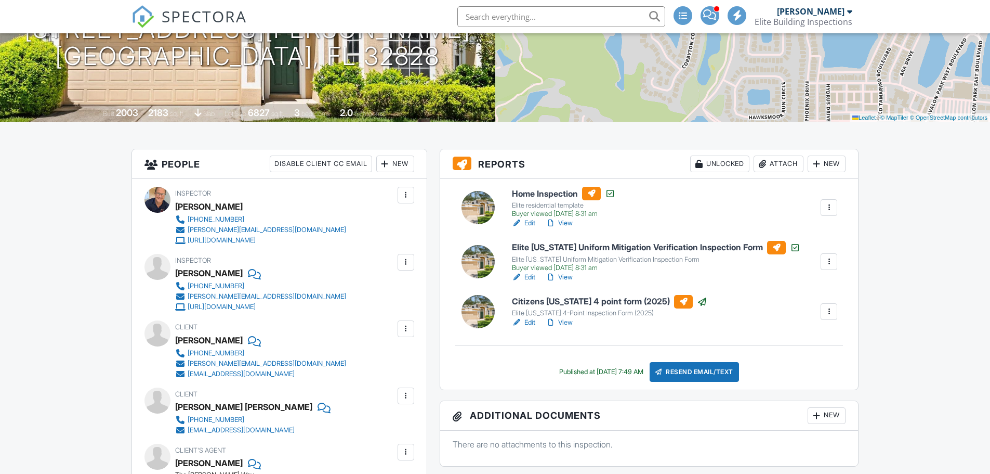
click at [702, 368] on div "Resend Email/Text" at bounding box center [694, 372] width 89 height 20
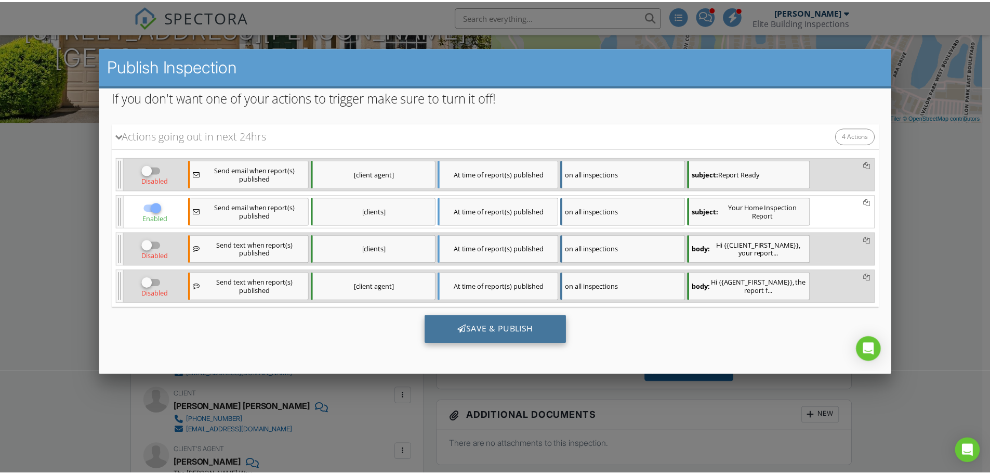
scroll to position [0, 0]
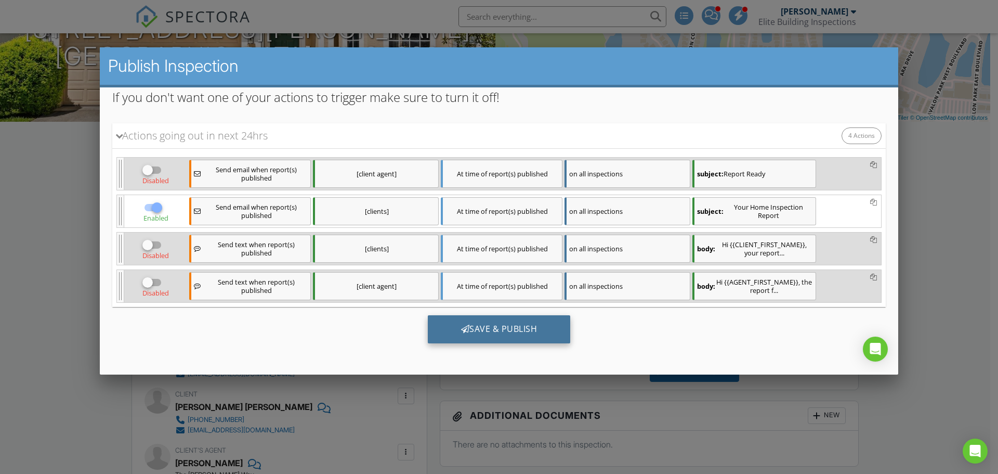
click at [490, 327] on div "Save & Publish" at bounding box center [499, 329] width 143 height 28
click at [75, 293] on div at bounding box center [499, 244] width 998 height 592
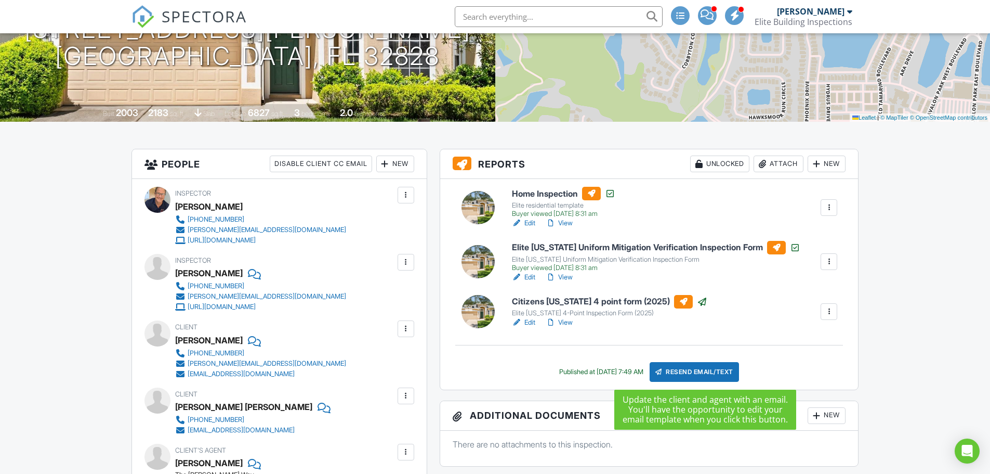
click at [703, 365] on div "Resend Email/Text" at bounding box center [694, 372] width 89 height 20
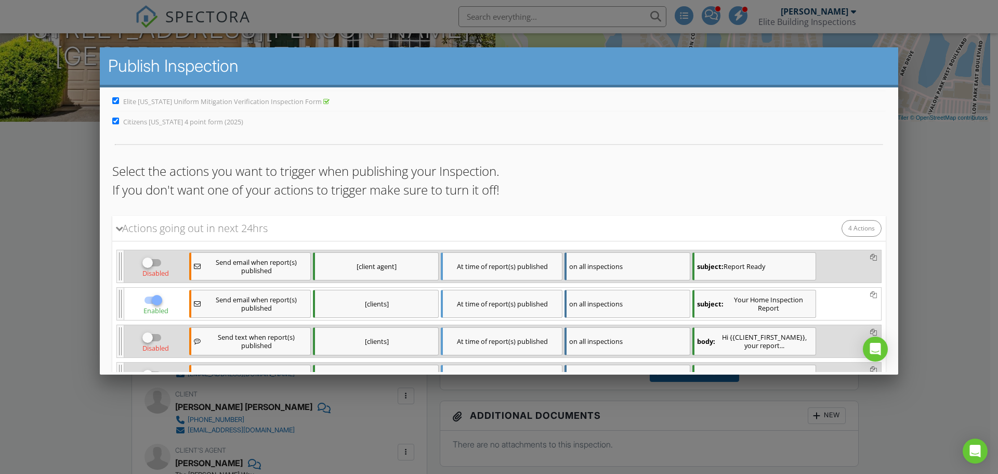
scroll to position [104, 0]
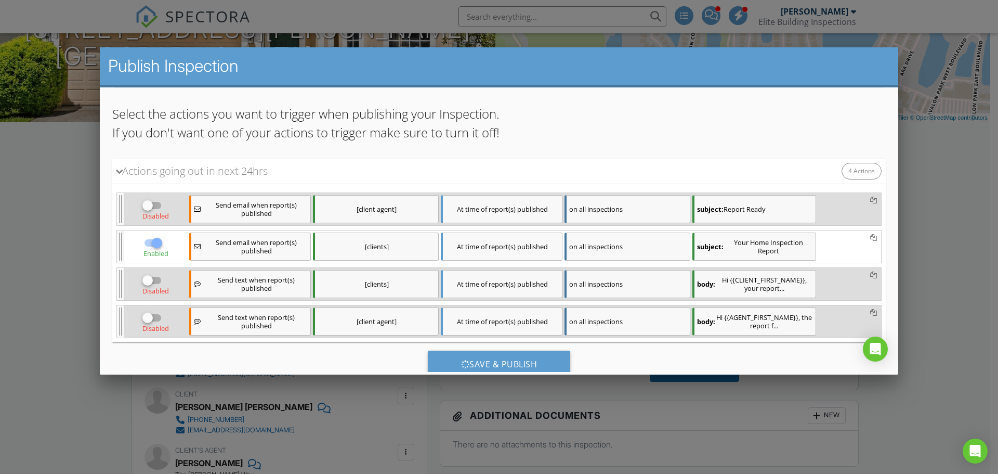
click at [390, 244] on div "[clients]" at bounding box center [376, 246] width 126 height 28
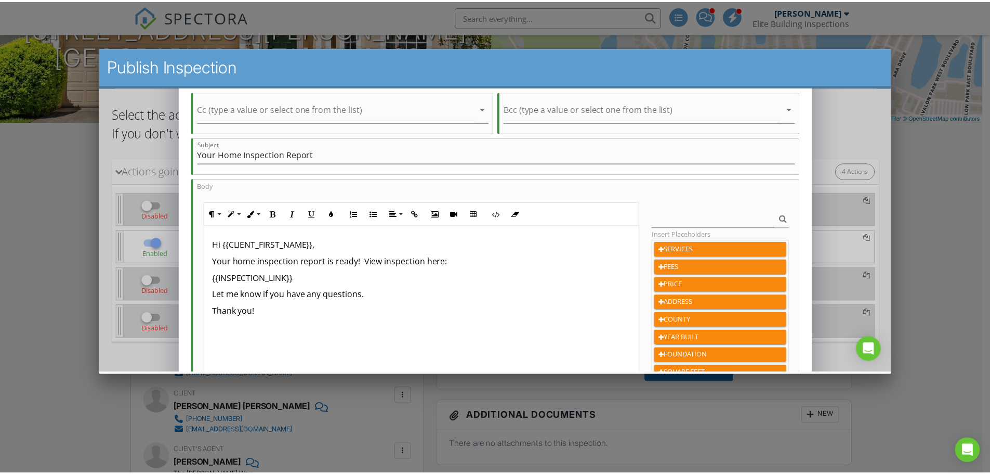
scroll to position [0, 0]
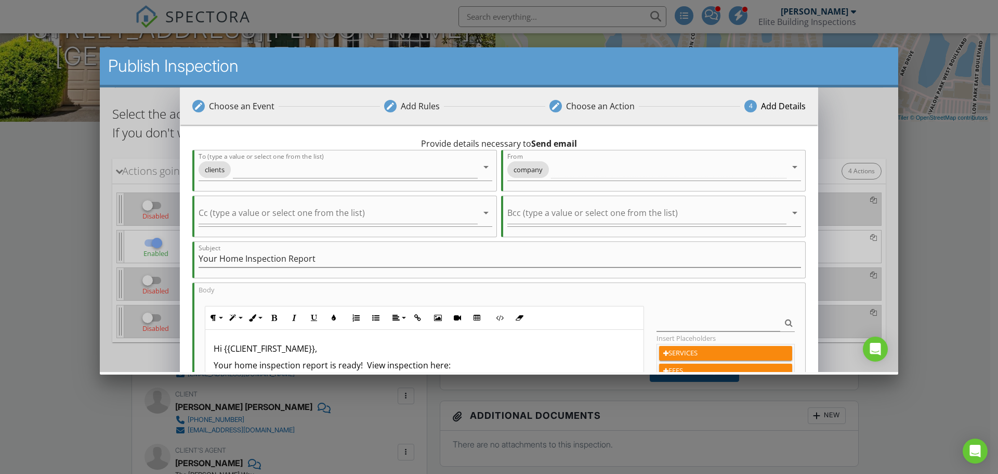
click at [53, 232] on div at bounding box center [499, 244] width 998 height 592
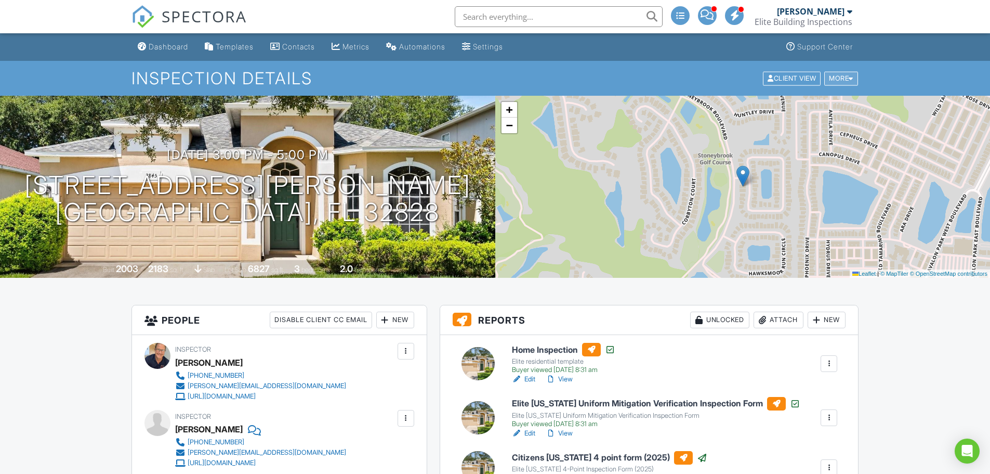
click at [827, 75] on div "More" at bounding box center [841, 78] width 34 height 14
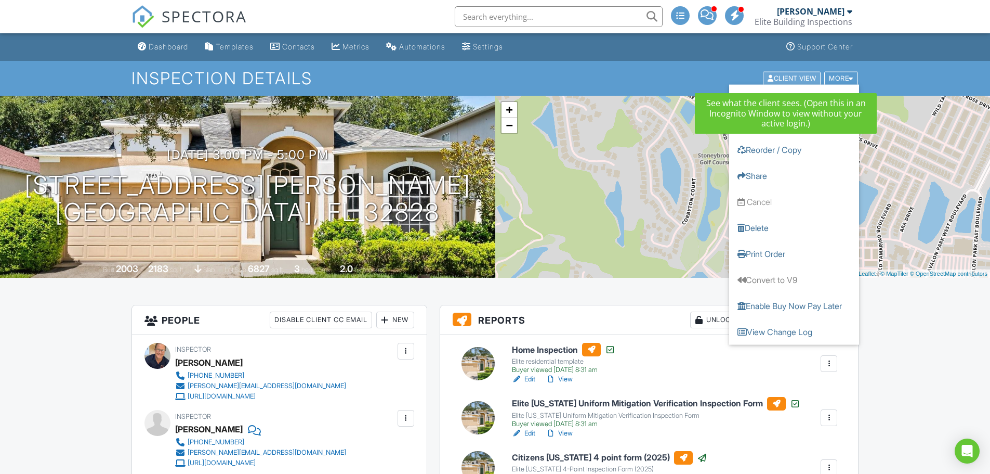
click at [789, 78] on div "Client View" at bounding box center [792, 78] width 58 height 14
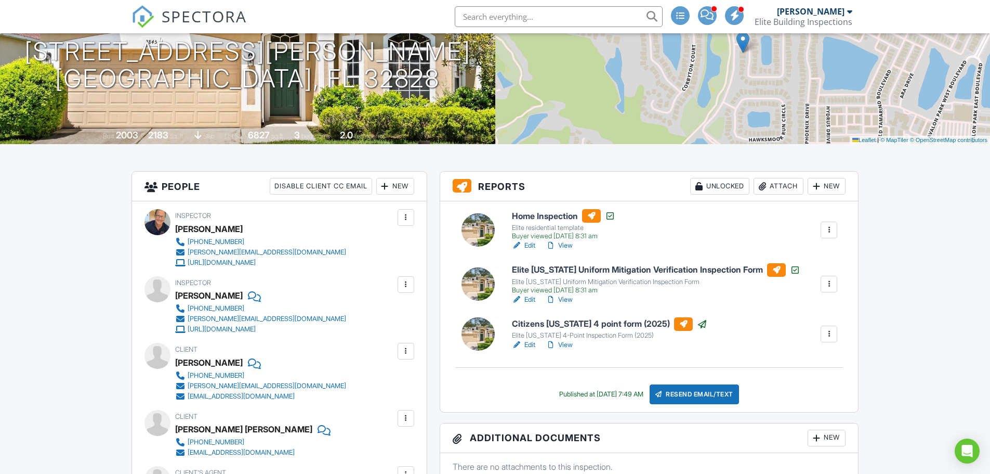
scroll to position [156, 0]
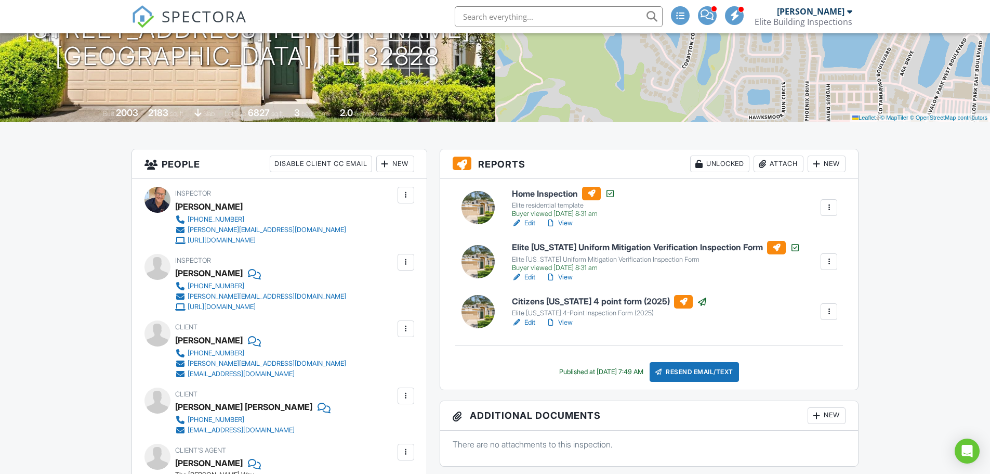
click at [407, 332] on div at bounding box center [406, 328] width 10 height 10
click at [387, 361] on li "Edit" at bounding box center [389, 360] width 38 height 26
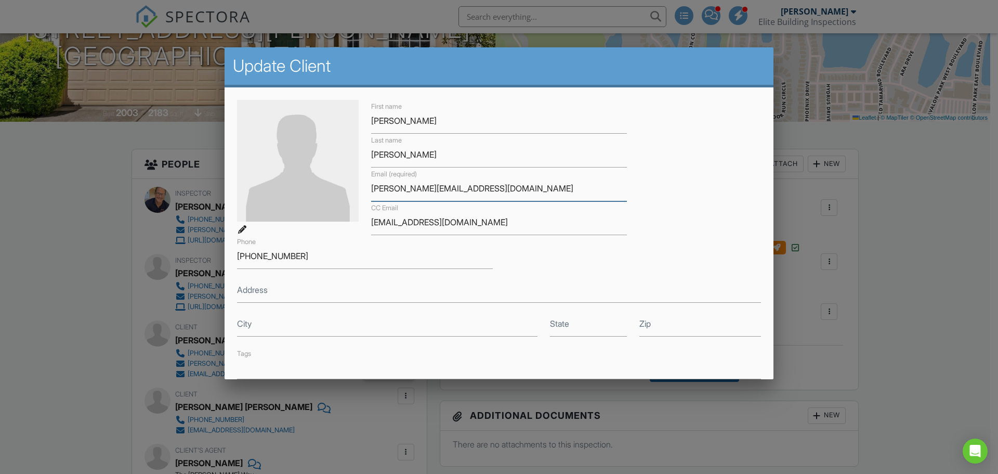
drag, startPoint x: 461, startPoint y: 188, endPoint x: 420, endPoint y: 187, distance: 41.1
click at [329, 182] on div "First name Deborah Last name Abriola Email (required) d.abriola@hotmail.com CC …" at bounding box center [499, 239] width 536 height 279
drag, startPoint x: 458, startPoint y: 222, endPoint x: 359, endPoint y: 230, distance: 99.6
click at [359, 230] on div "First name Deborah Last name Abriola Email (required) d.abriola@hotmail.com CC …" at bounding box center [499, 239] width 536 height 279
click at [919, 246] on div at bounding box center [499, 244] width 998 height 592
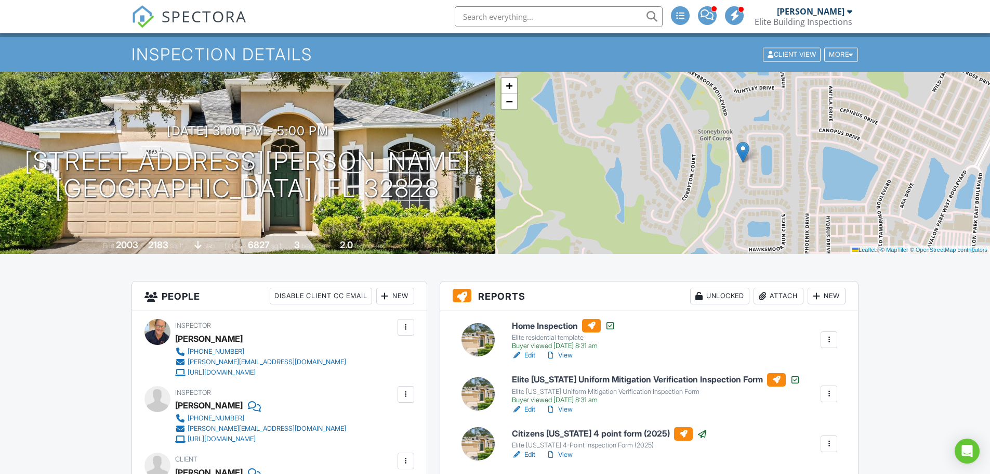
scroll to position [0, 0]
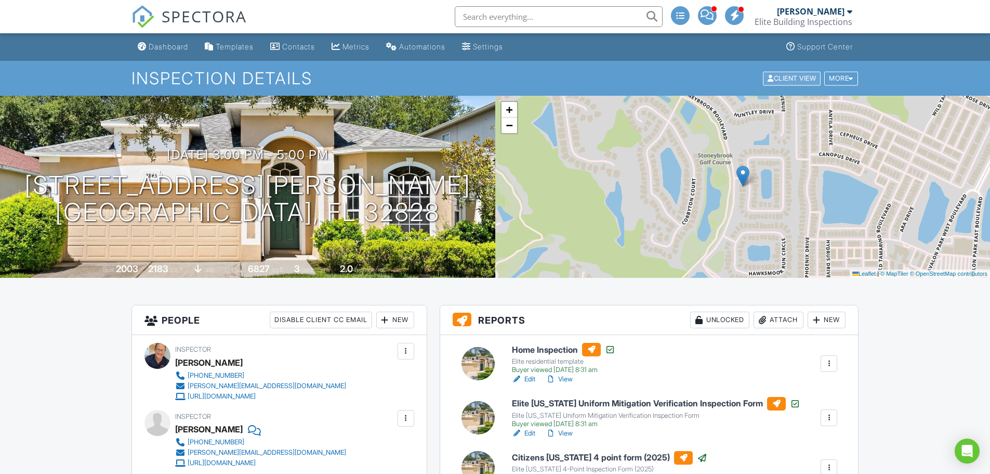
click at [794, 78] on div "Client View" at bounding box center [792, 78] width 58 height 14
click at [169, 43] on div "Dashboard" at bounding box center [169, 46] width 40 height 9
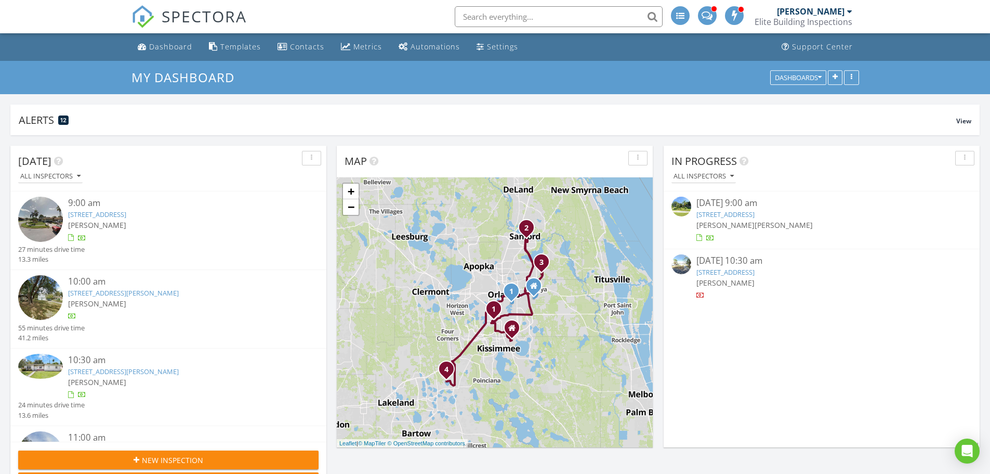
scroll to position [198, 316]
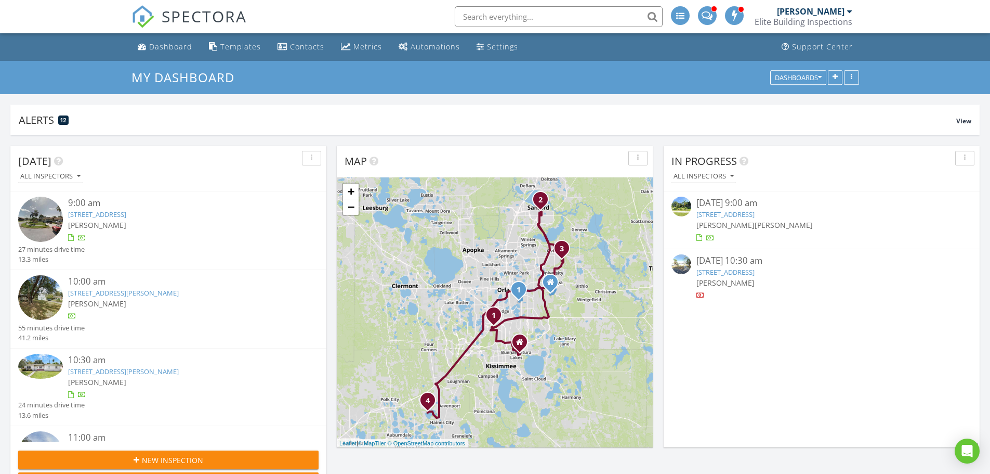
click at [749, 217] on link "[STREET_ADDRESS]" at bounding box center [726, 213] width 58 height 9
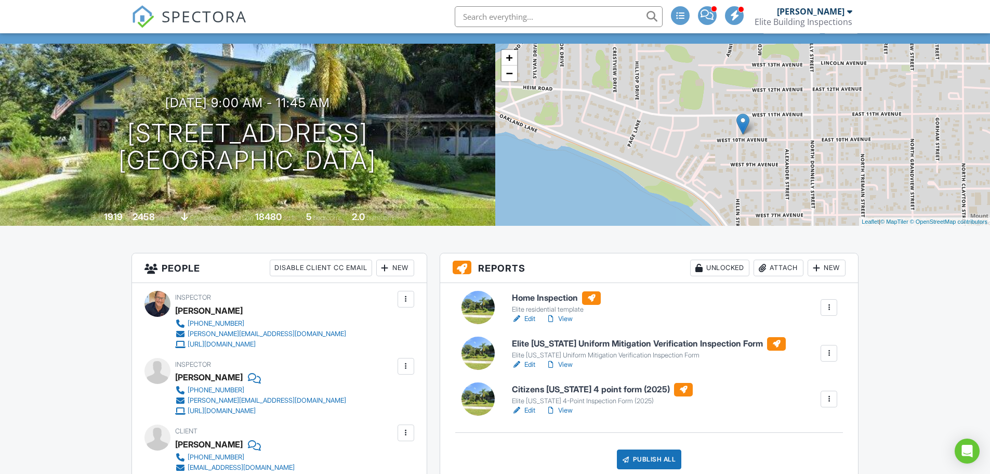
click at [547, 296] on h6 "Home Inspection" at bounding box center [556, 298] width 89 height 14
